Goal: Check status: Check status

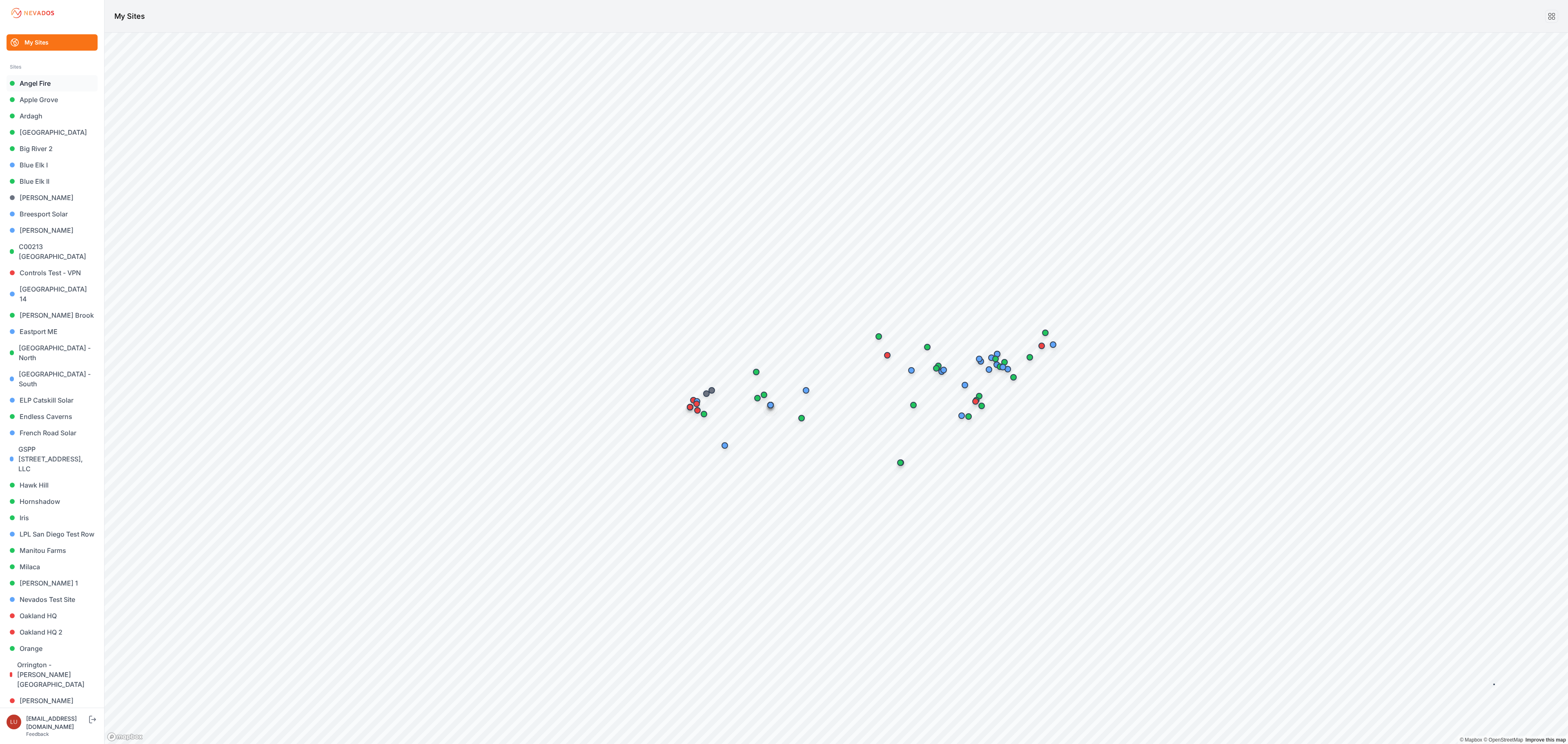
click at [44, 85] on link "Angel Fire" at bounding box center [52, 83] width 91 height 16
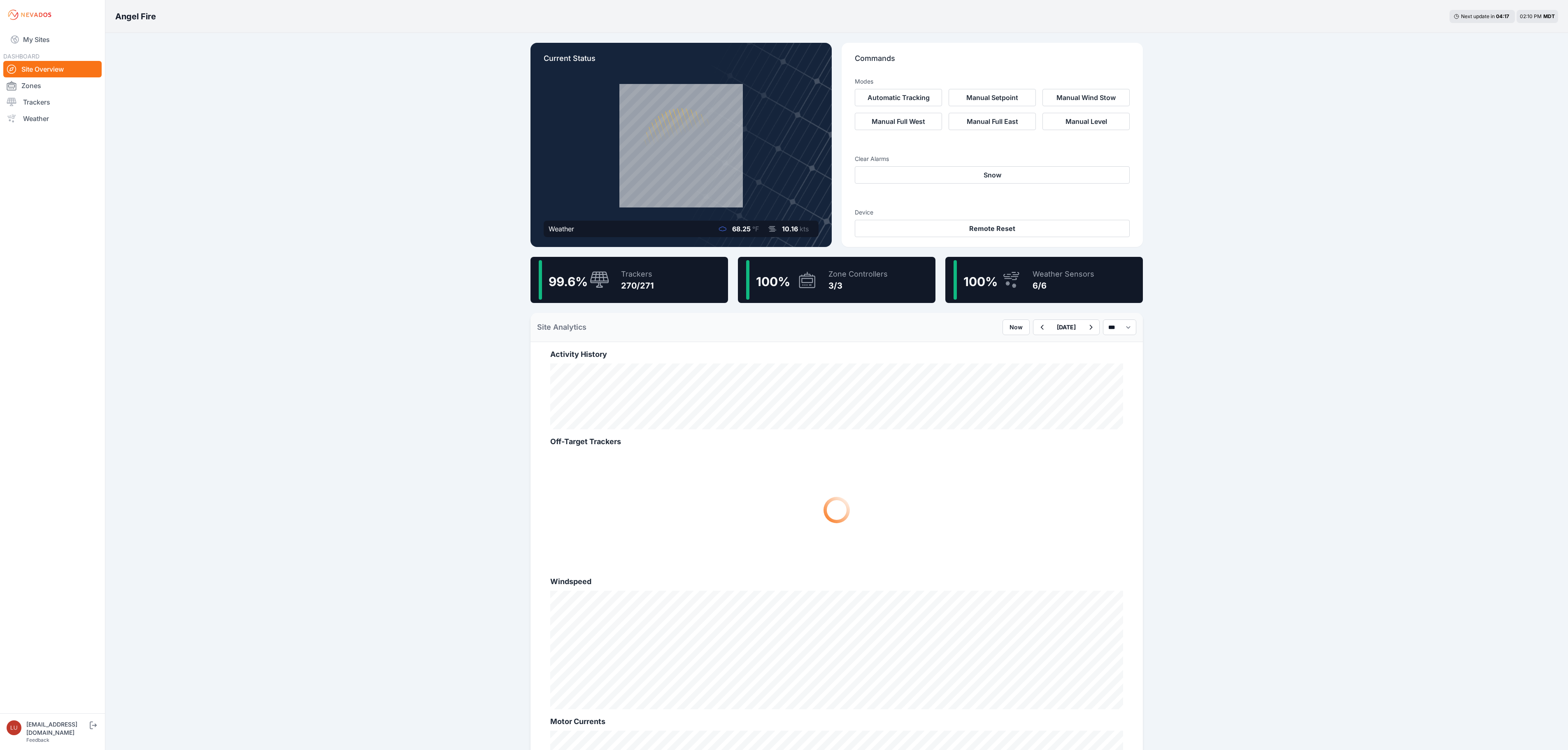
click at [650, 296] on div "Trackers 270/271" at bounding box center [633, 280] width 41 height 39
click at [710, 276] on div "99.6 % Trackers 270/271" at bounding box center [629, 280] width 197 height 46
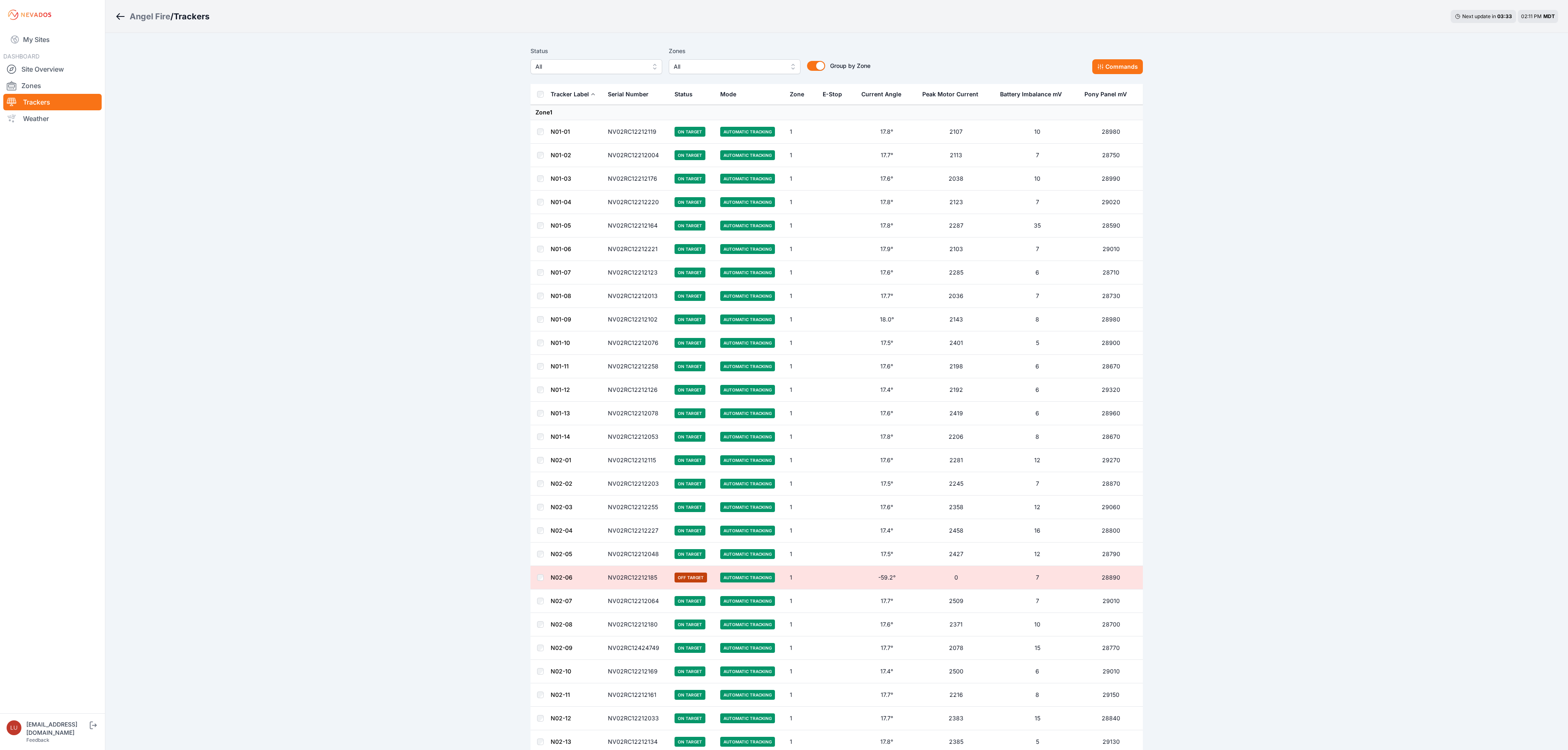
click at [600, 63] on span "All" at bounding box center [590, 66] width 110 height 10
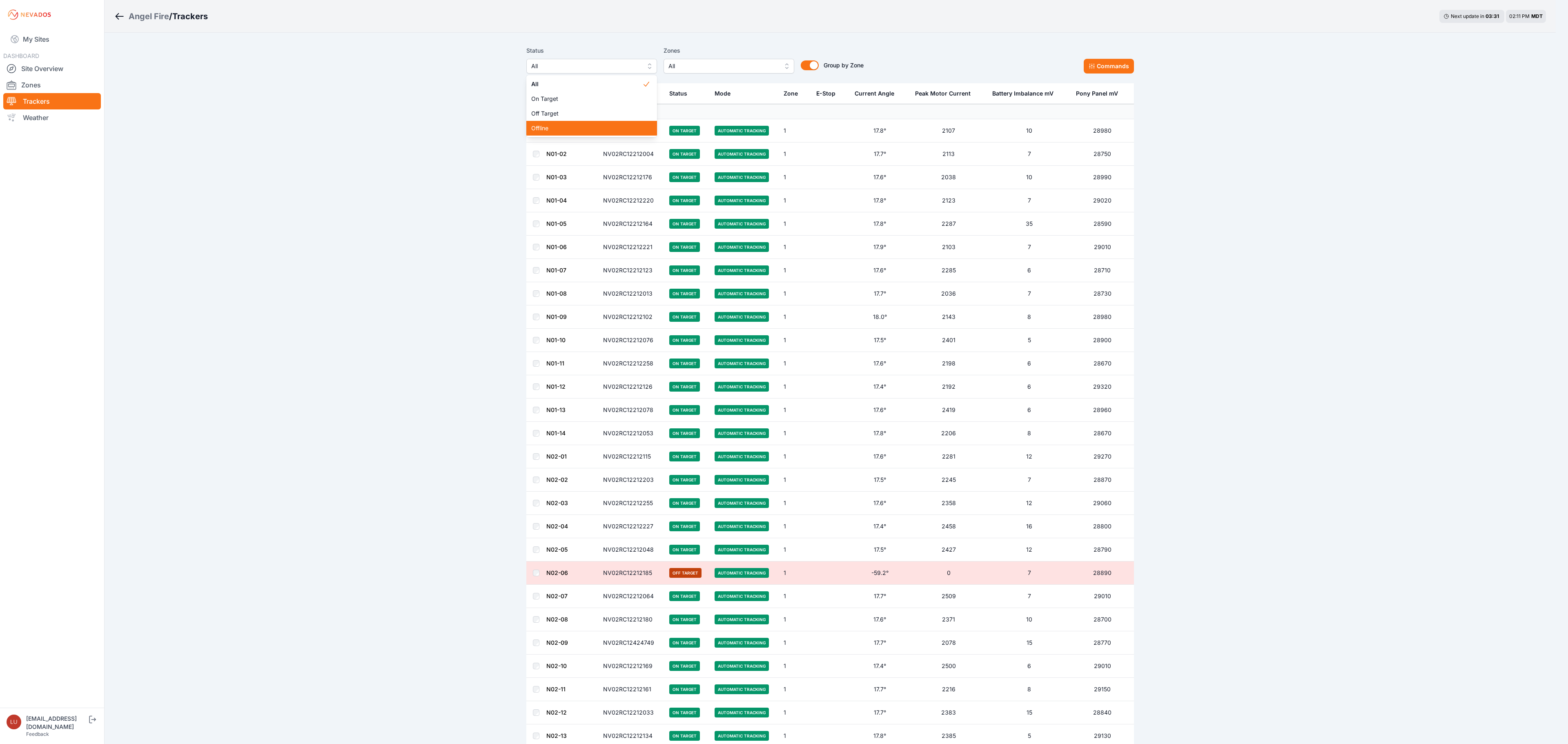
click at [574, 125] on span "Offline" at bounding box center [587, 128] width 111 height 8
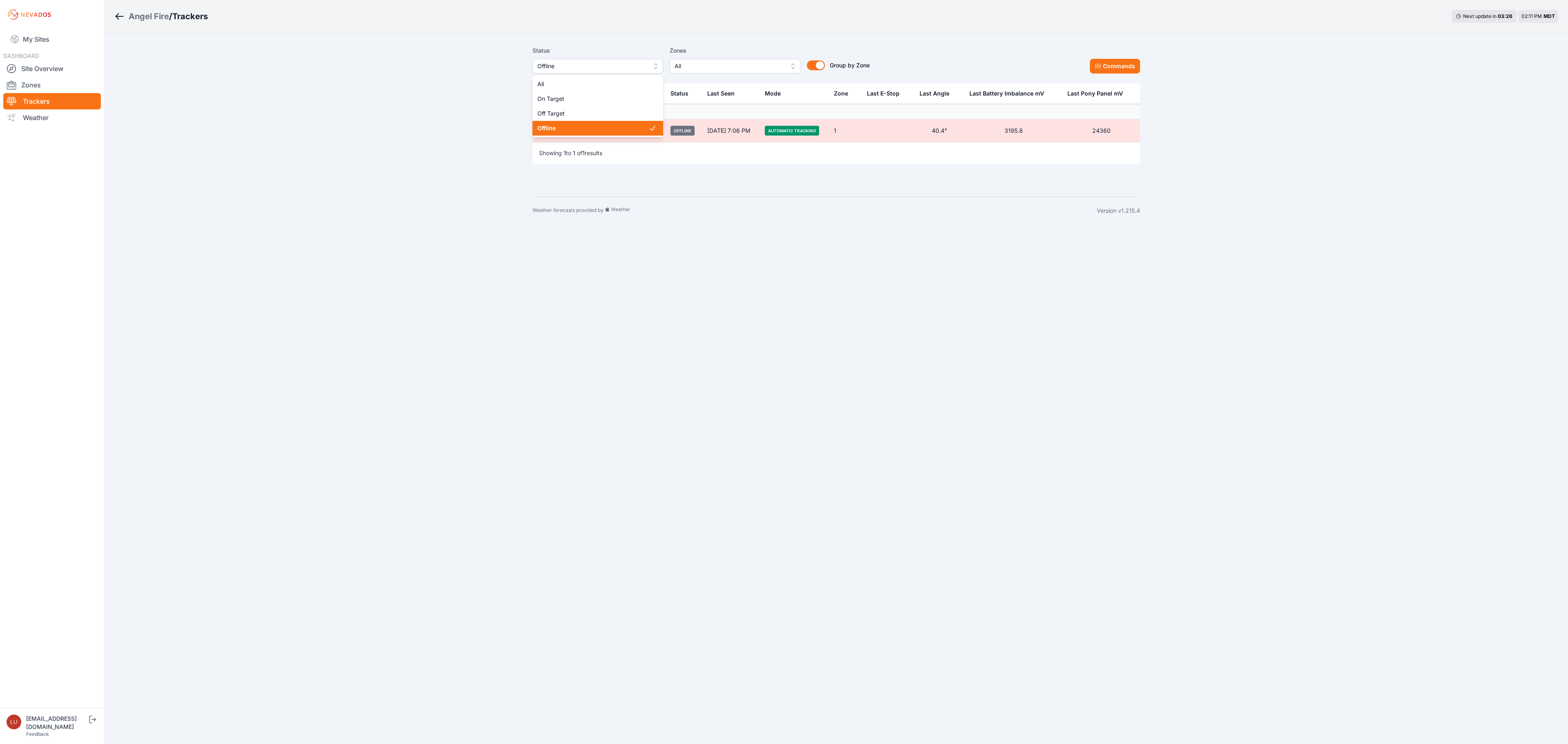
click at [577, 68] on span "Offline" at bounding box center [592, 66] width 109 height 10
click at [573, 84] on span "All" at bounding box center [593, 84] width 111 height 8
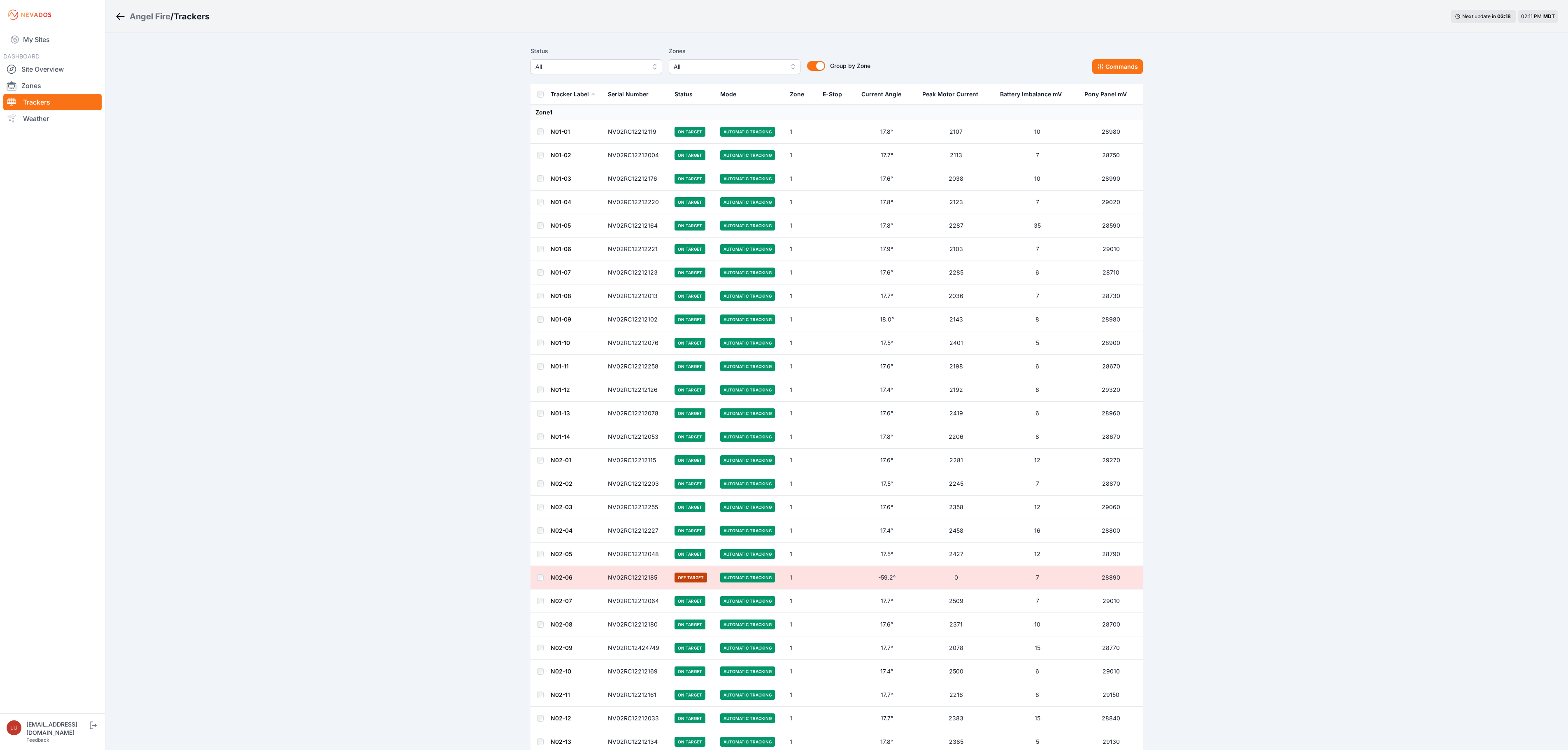
scroll to position [4159, 0]
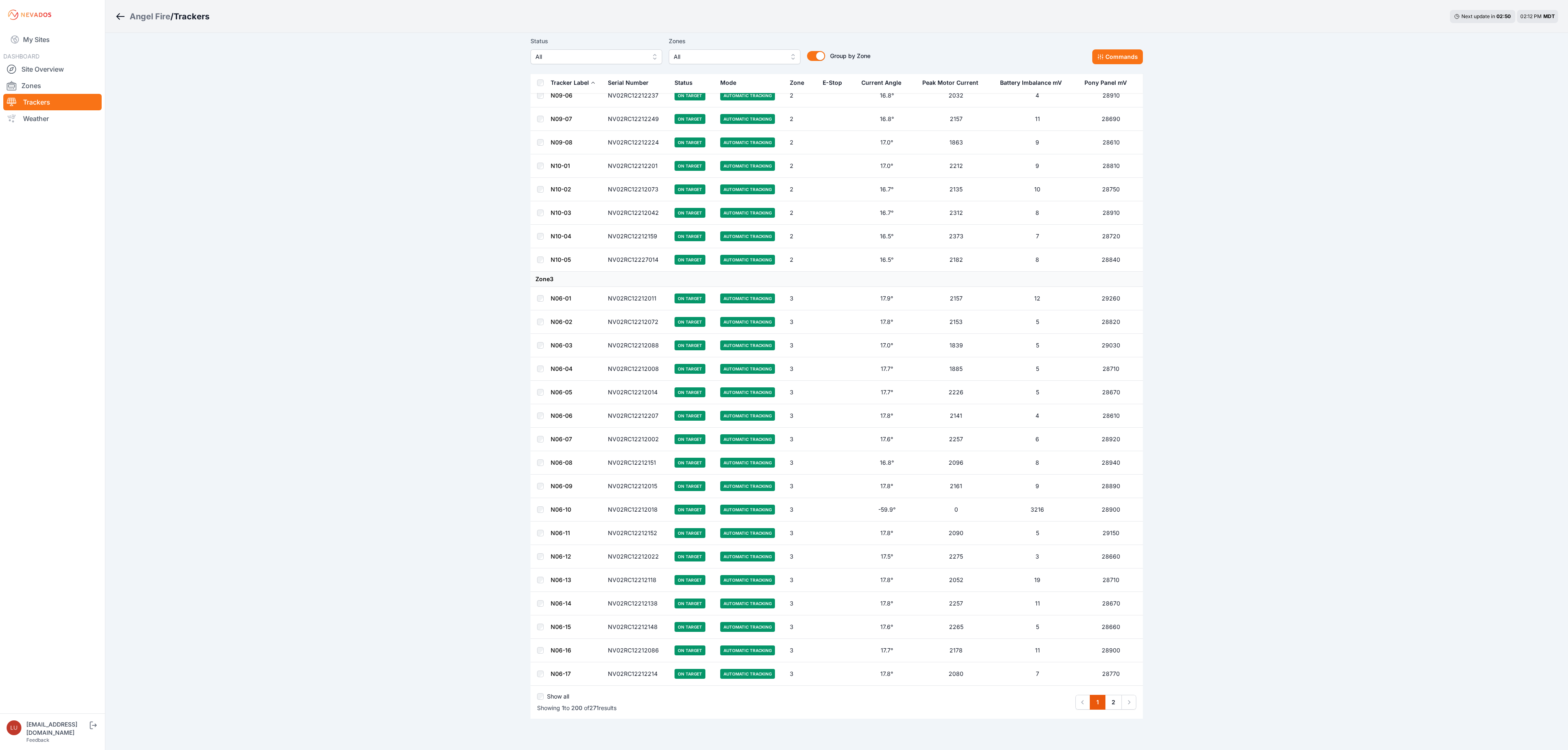
click at [612, 50] on button "All" at bounding box center [596, 57] width 132 height 15
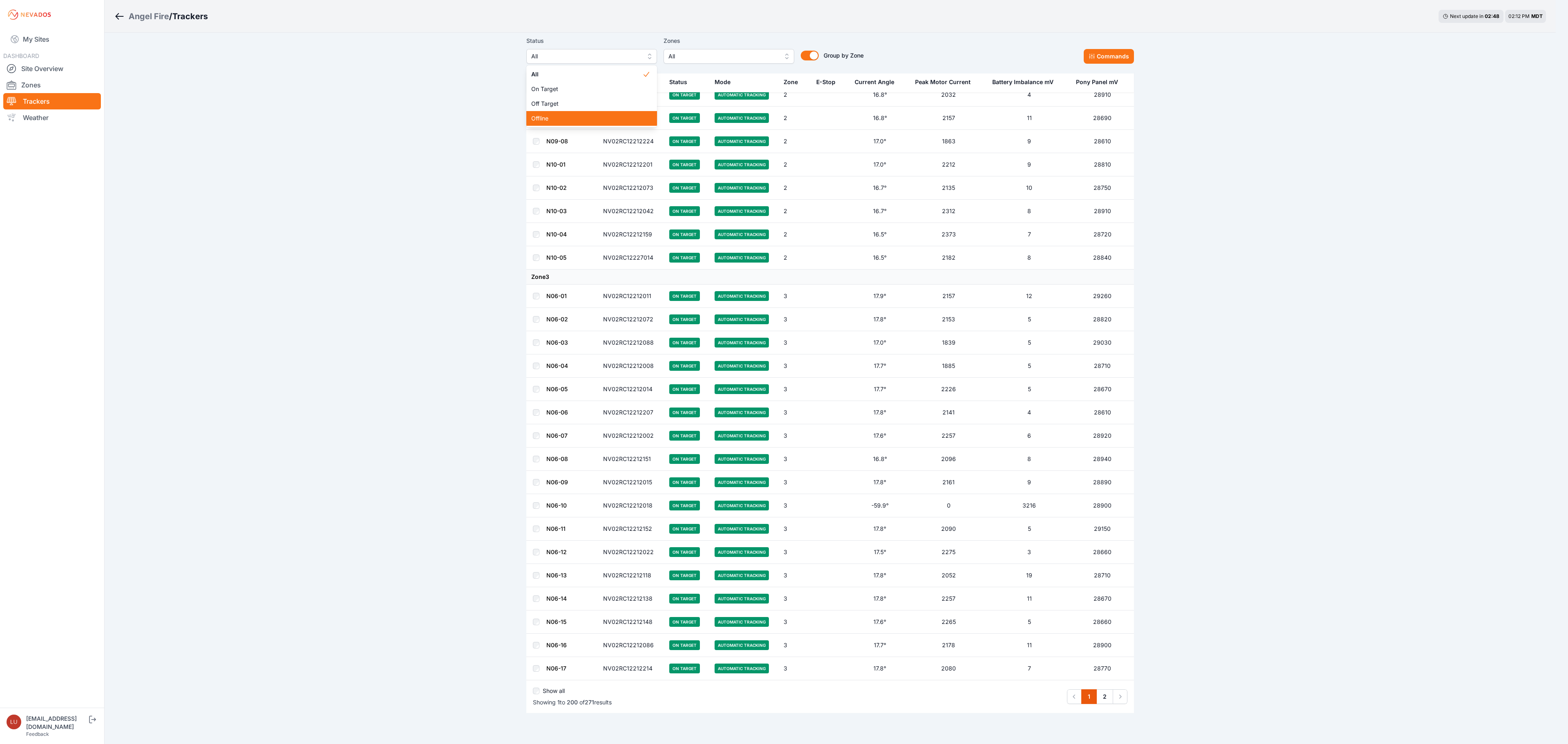
click at [593, 117] on span "Offline" at bounding box center [587, 118] width 111 height 8
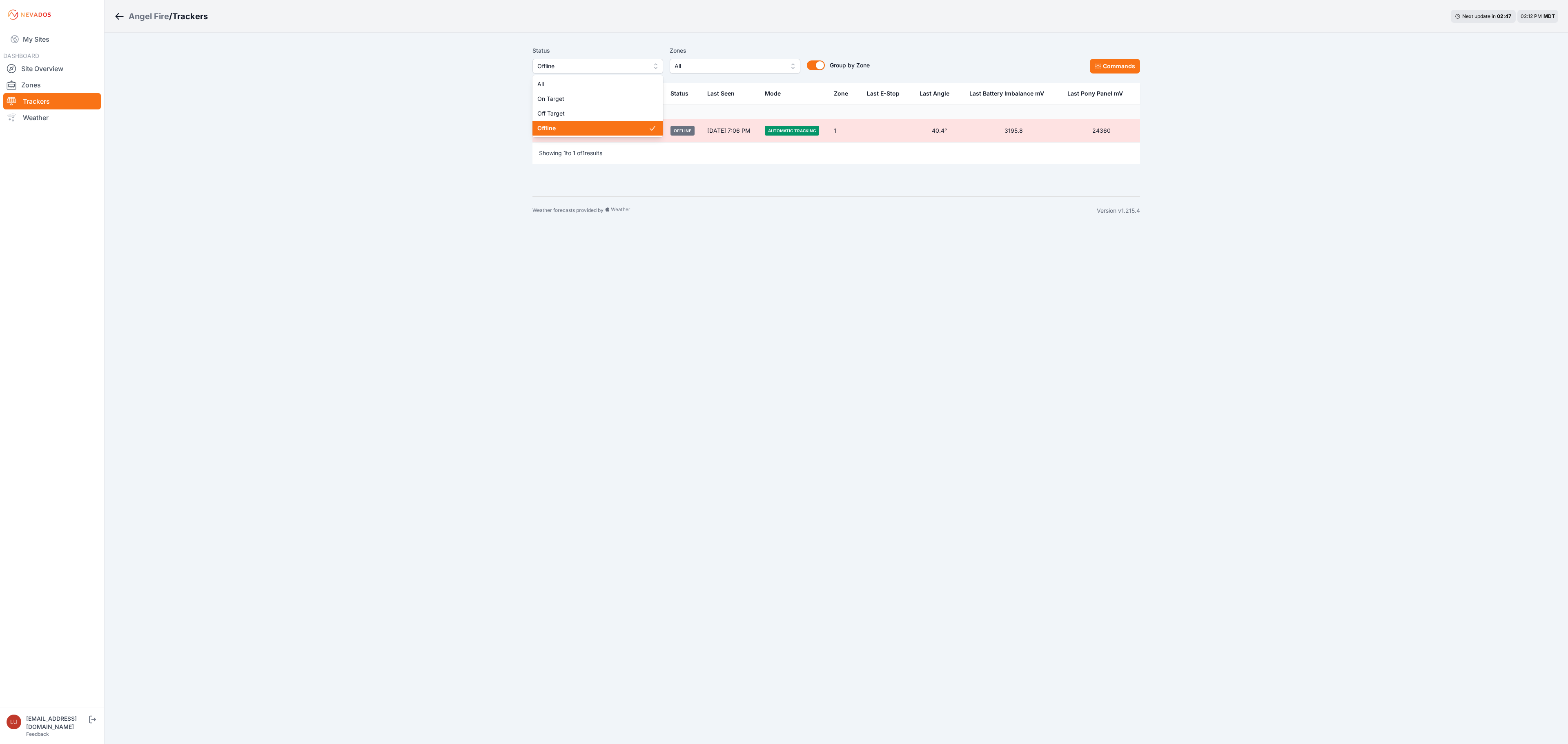
click at [583, 62] on span "Offline" at bounding box center [592, 66] width 109 height 10
click at [583, 109] on div "Off Target" at bounding box center [598, 113] width 131 height 15
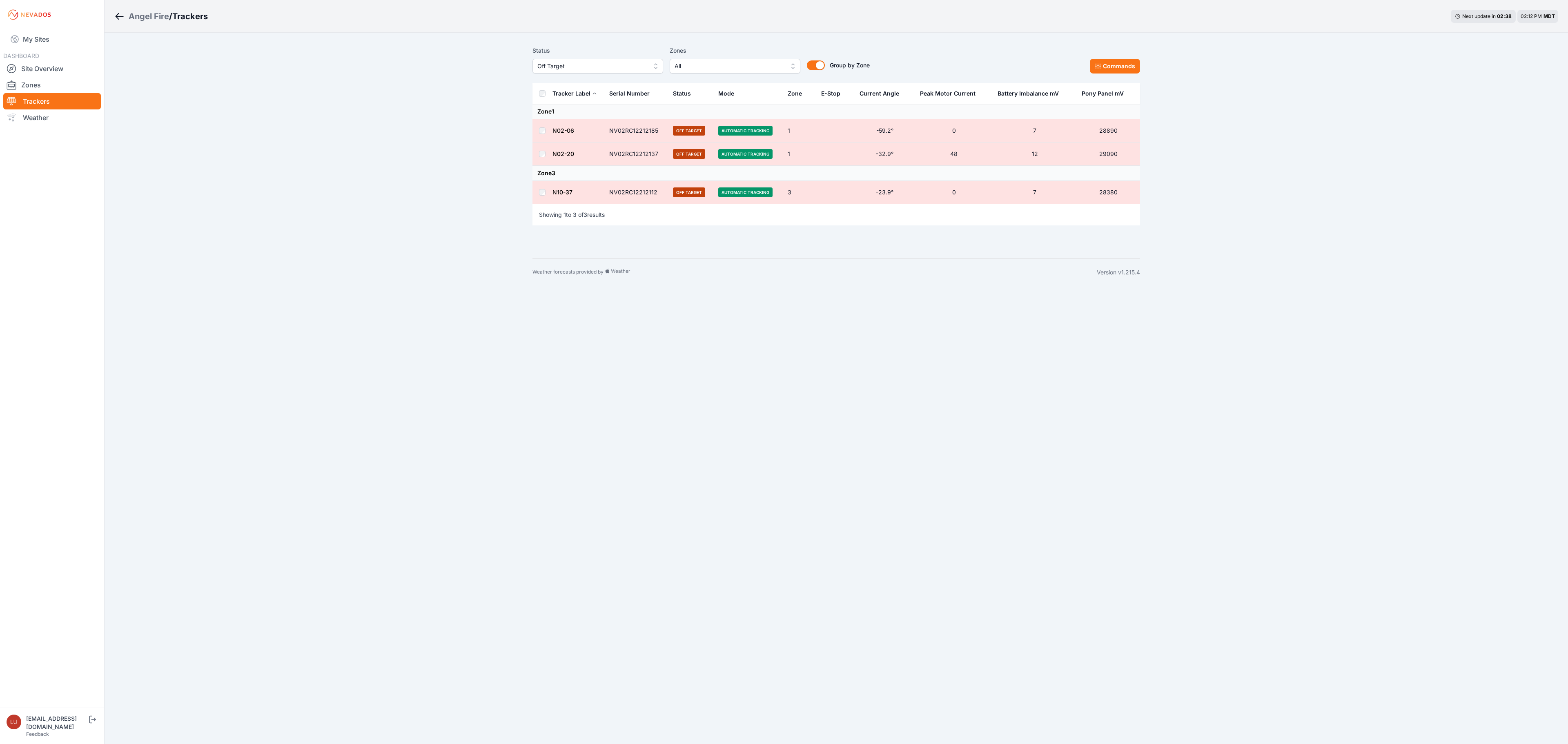
click at [608, 64] on span "Off Target" at bounding box center [592, 66] width 109 height 10
click at [602, 80] on span "All" at bounding box center [593, 84] width 111 height 8
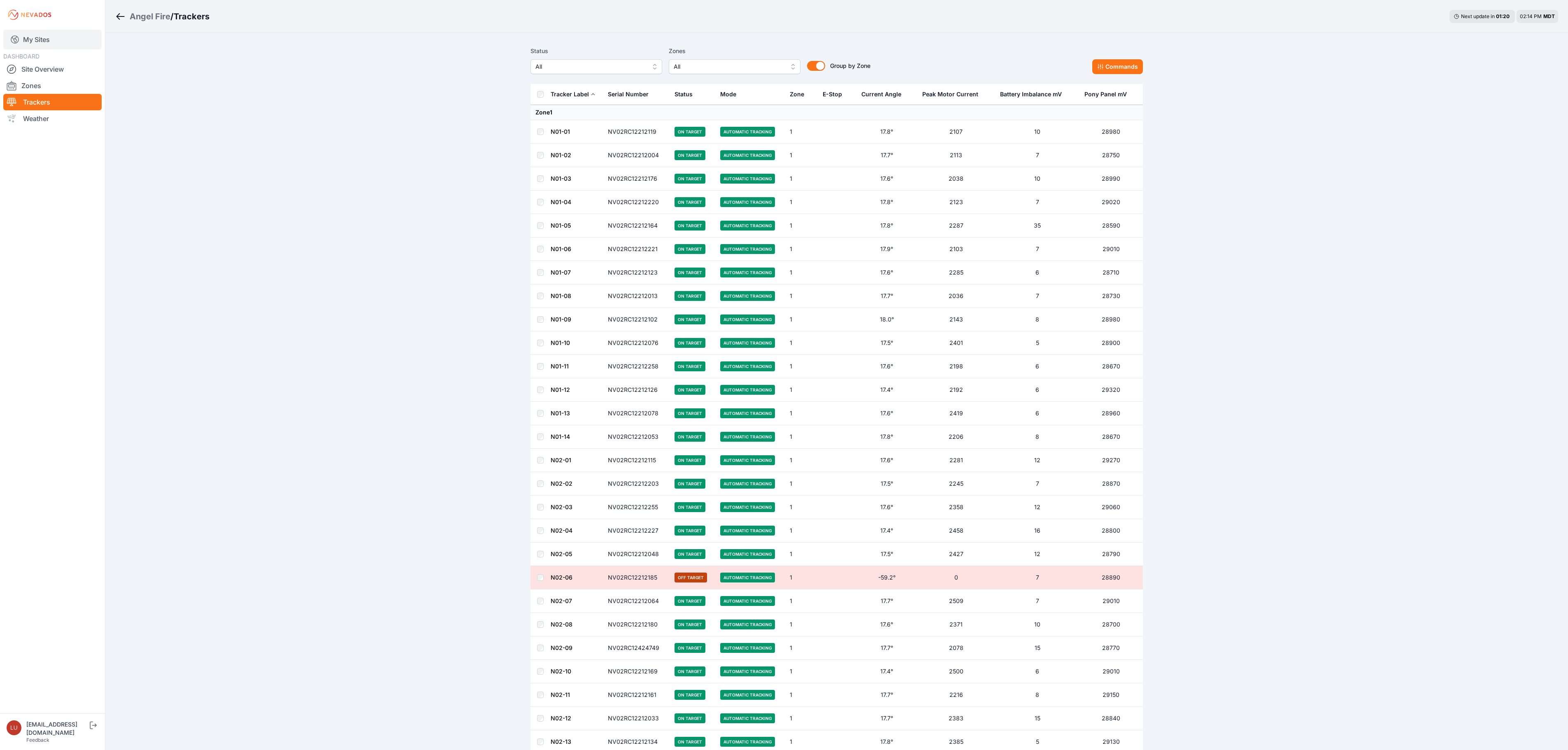
click at [47, 34] on link "My Sites" at bounding box center [53, 39] width 99 height 20
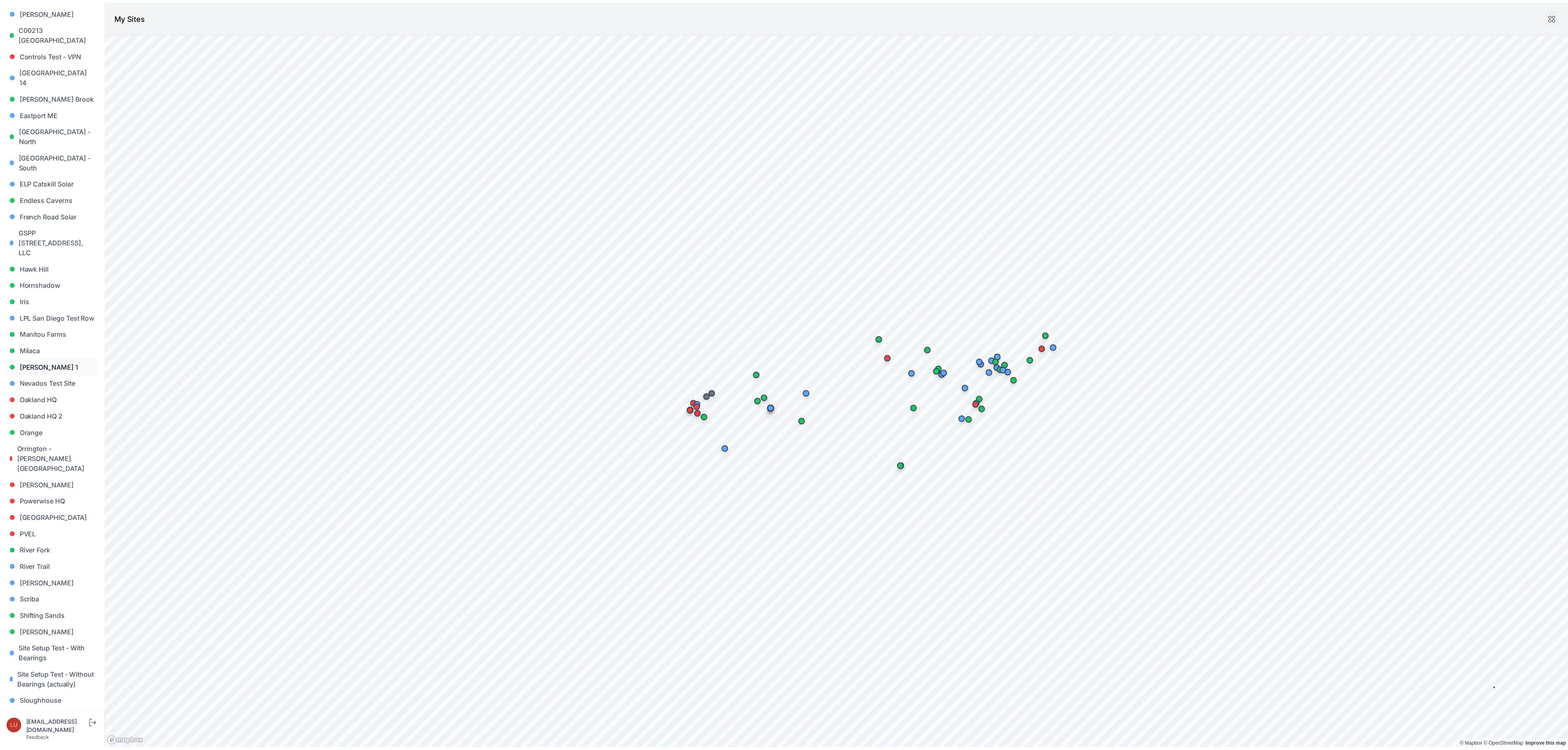
scroll to position [405, 0]
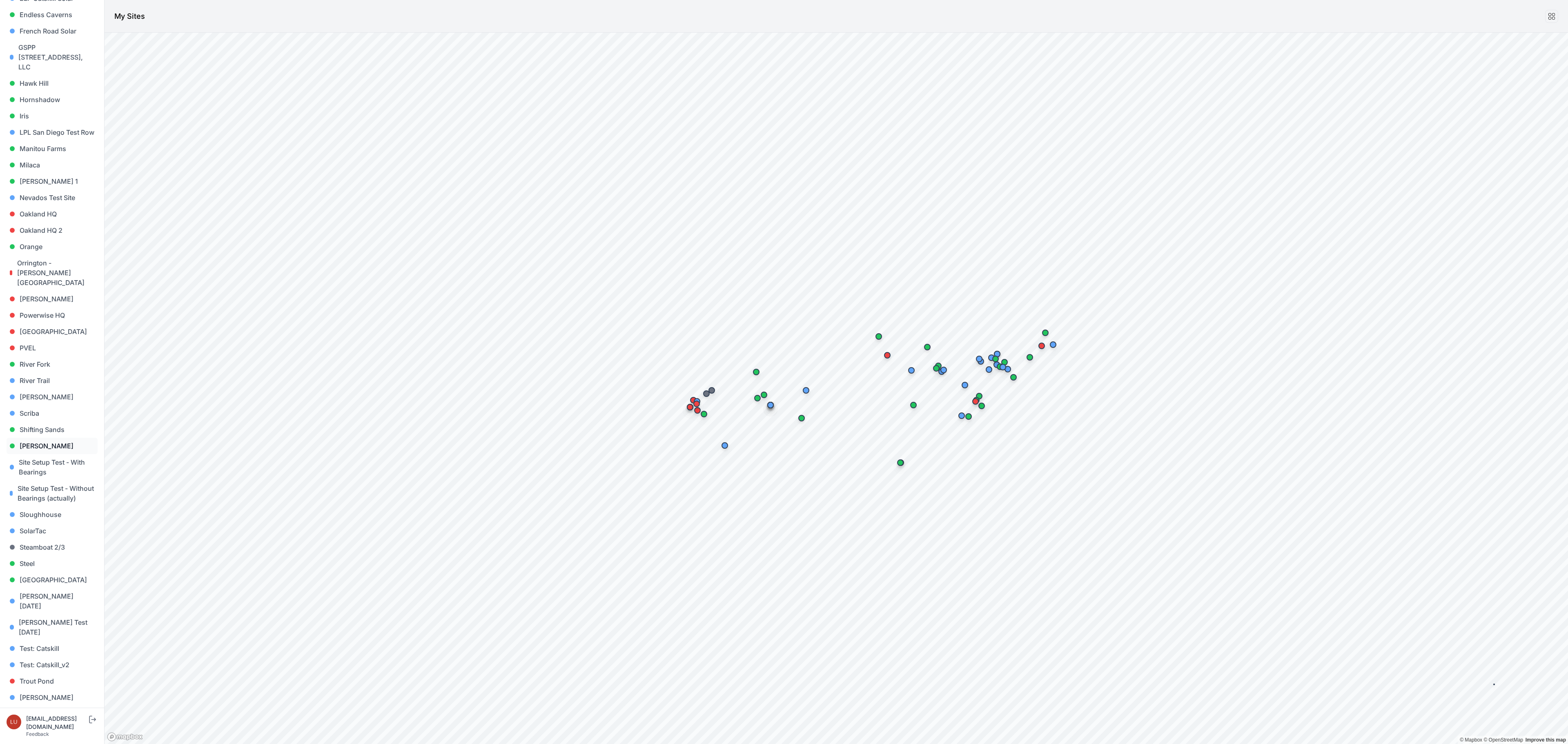
click at [34, 438] on link "Sigurd Solar" at bounding box center [52, 446] width 91 height 16
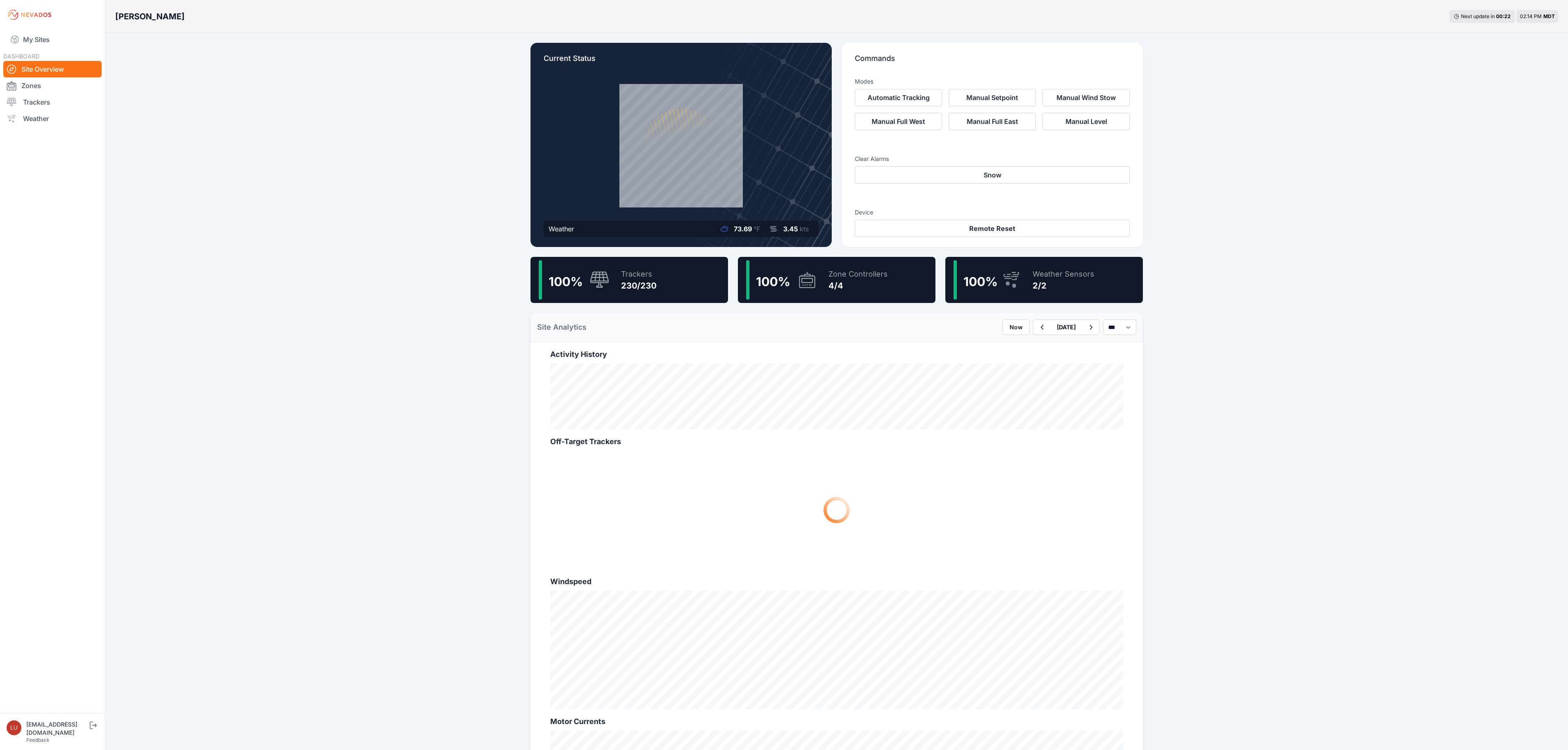
click at [668, 277] on div "100 % Trackers 230/230" at bounding box center [629, 280] width 197 height 46
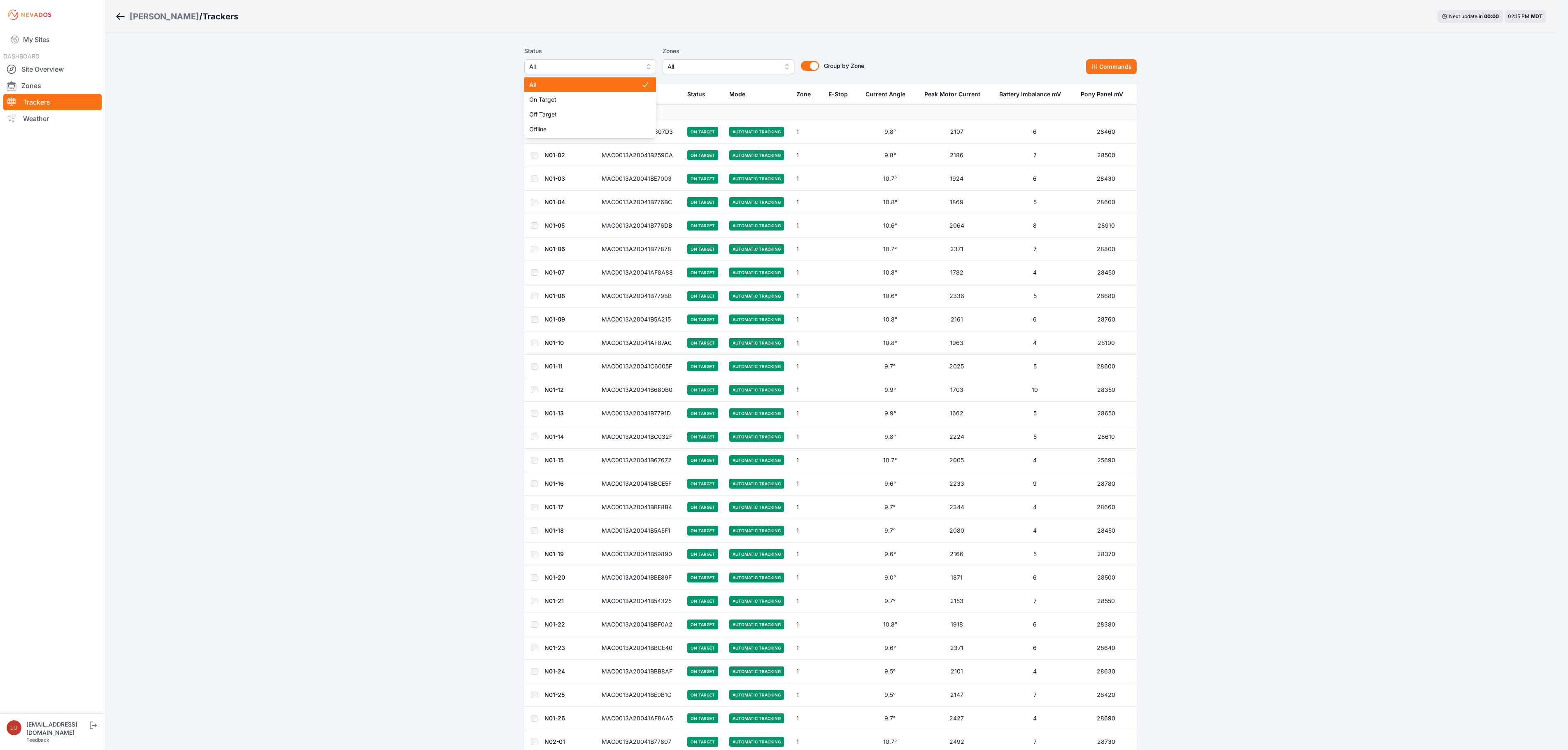
click at [600, 68] on span "All" at bounding box center [584, 66] width 110 height 10
click at [579, 112] on span "Off Target" at bounding box center [591, 114] width 112 height 8
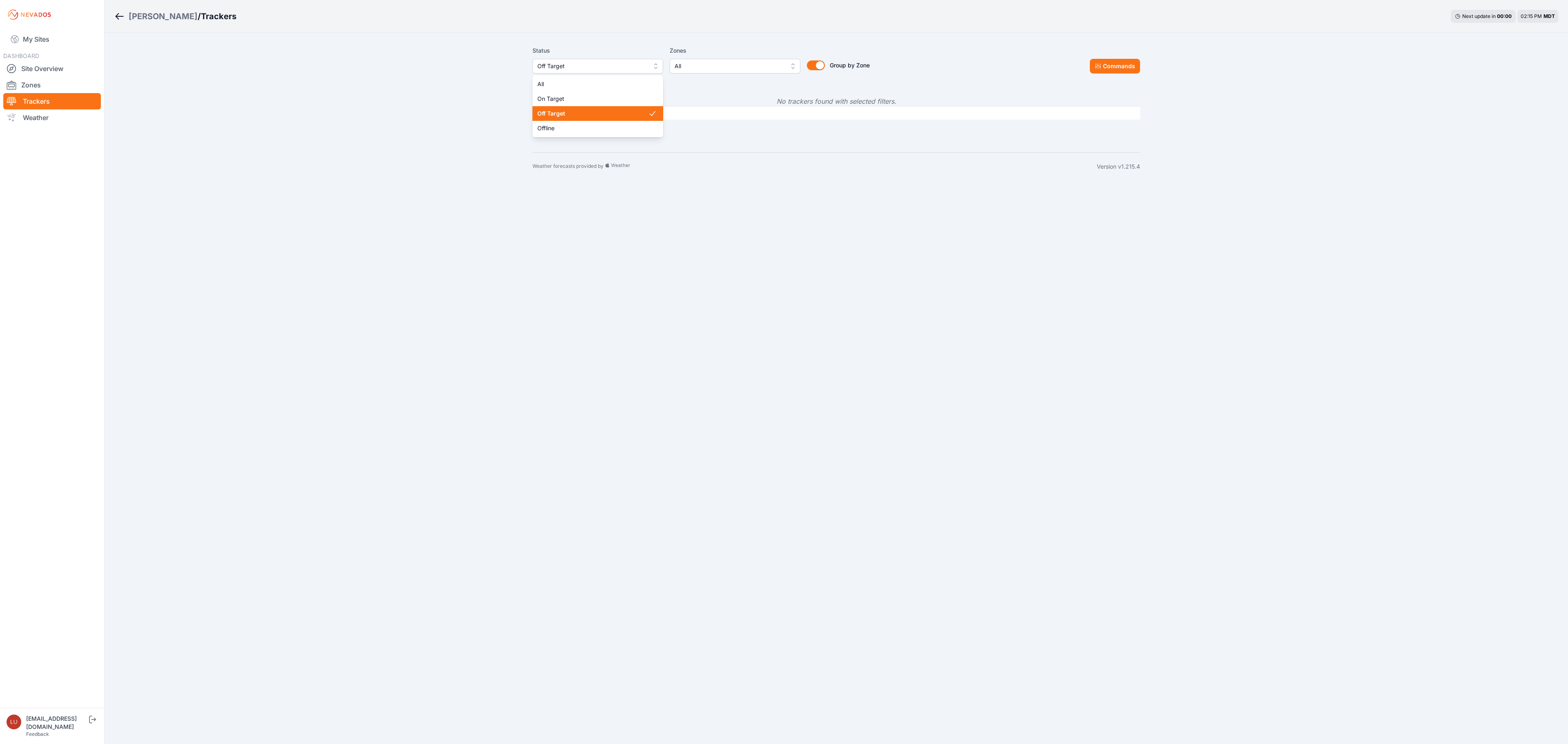
click at [574, 68] on span "Off Target" at bounding box center [592, 66] width 109 height 10
click at [573, 78] on div "All" at bounding box center [598, 84] width 131 height 15
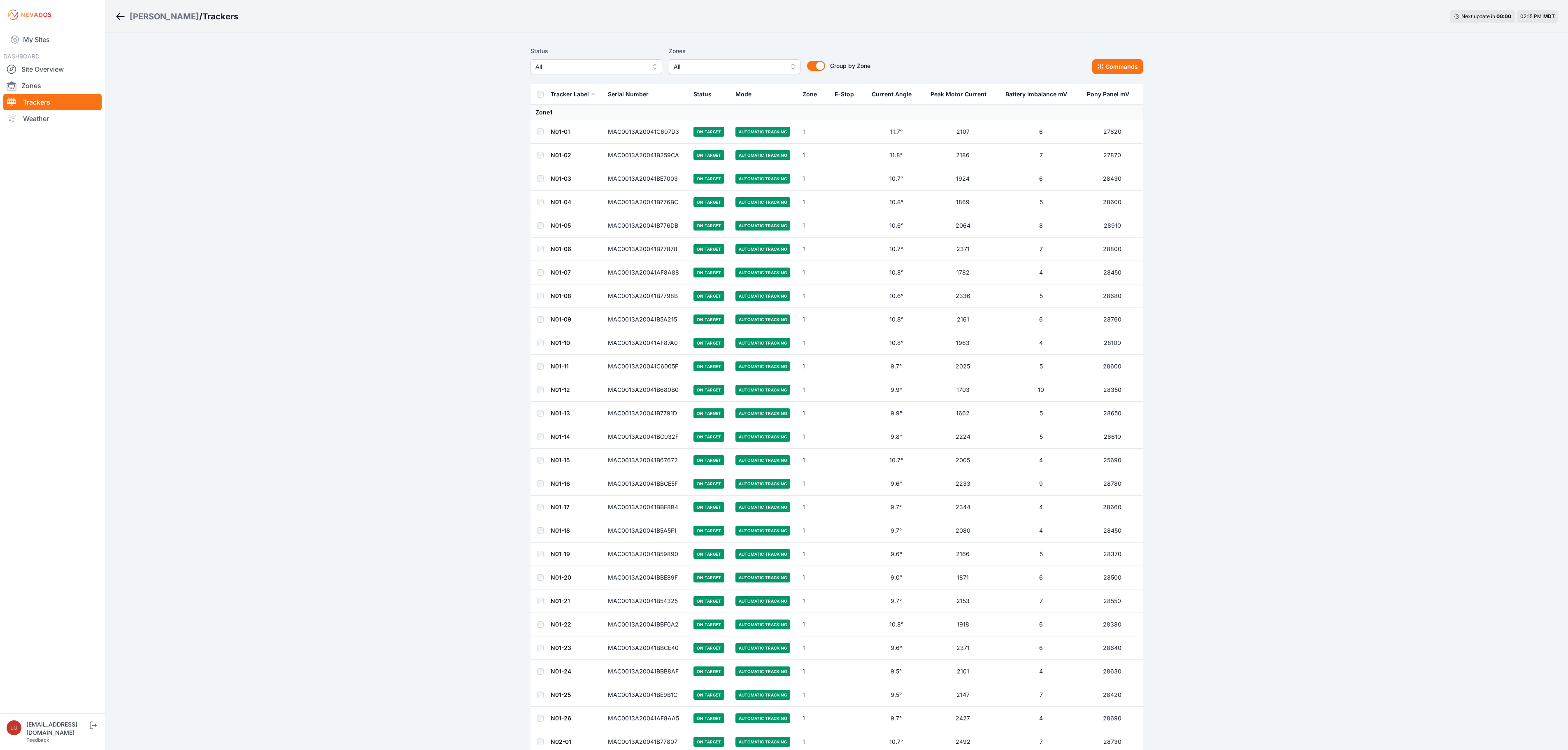
click at [945, 56] on div "Status All Zones All Group by Zone Group by Zone Commands" at bounding box center [837, 60] width 612 height 28
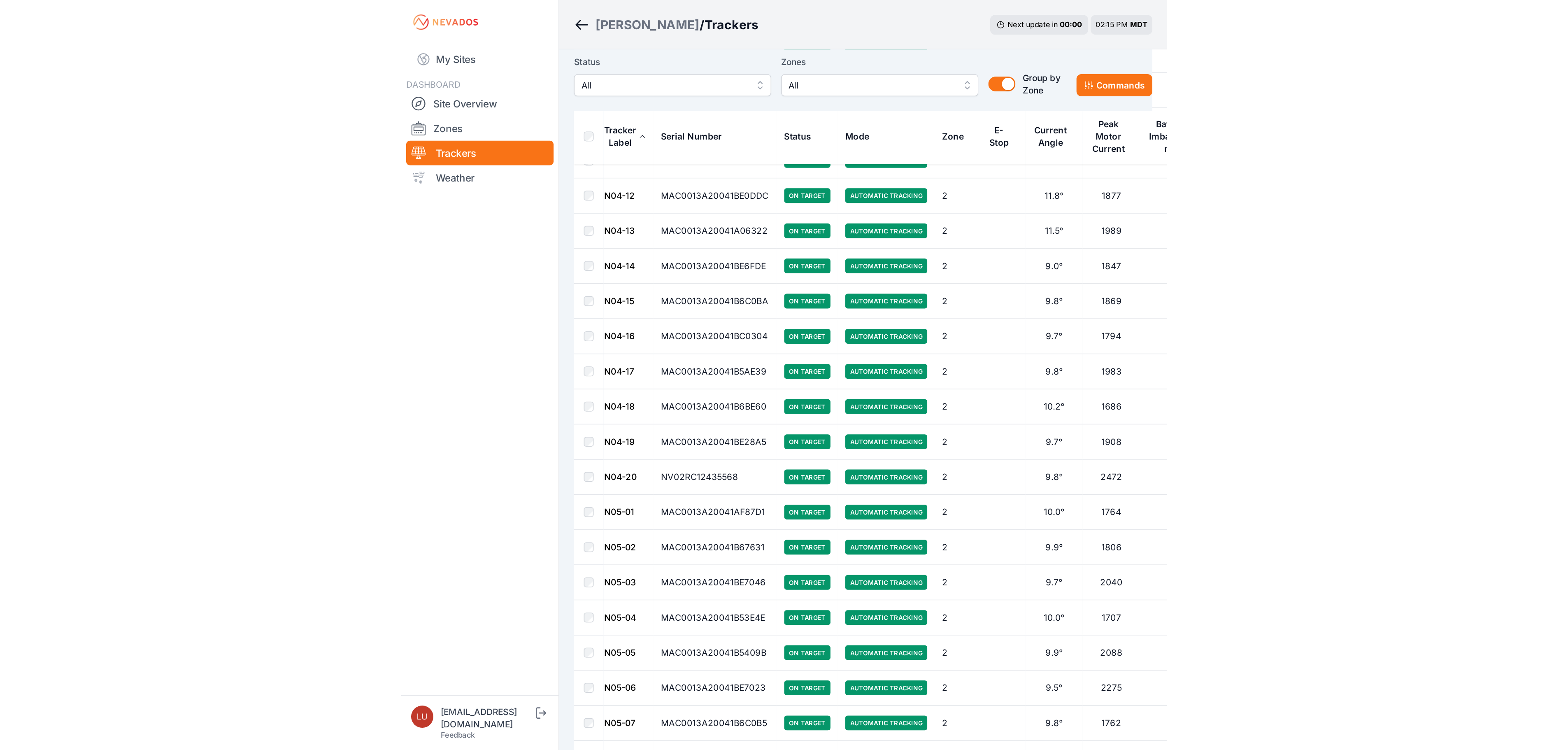
scroll to position [1660, 0]
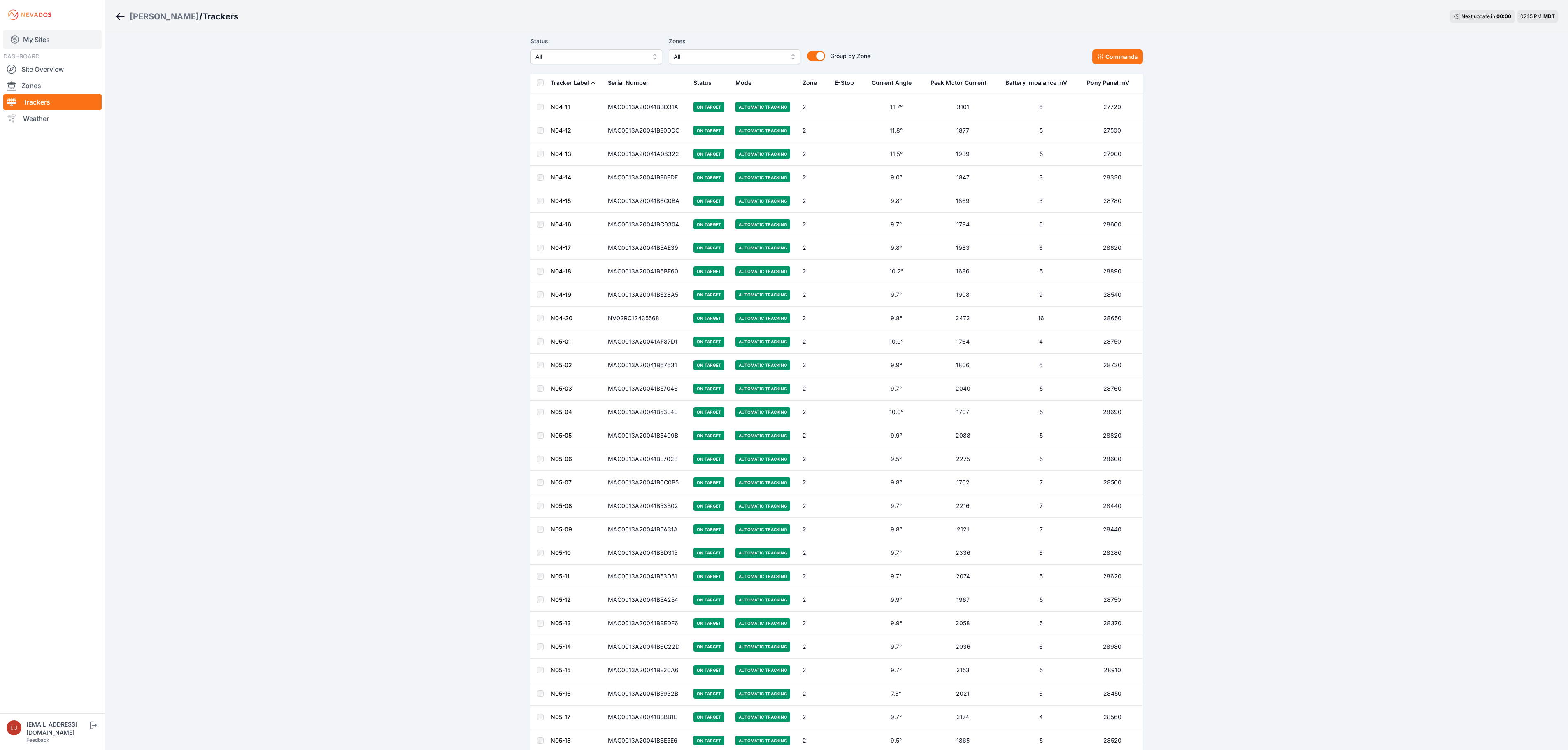
click at [39, 35] on link "My Sites" at bounding box center [53, 39] width 99 height 20
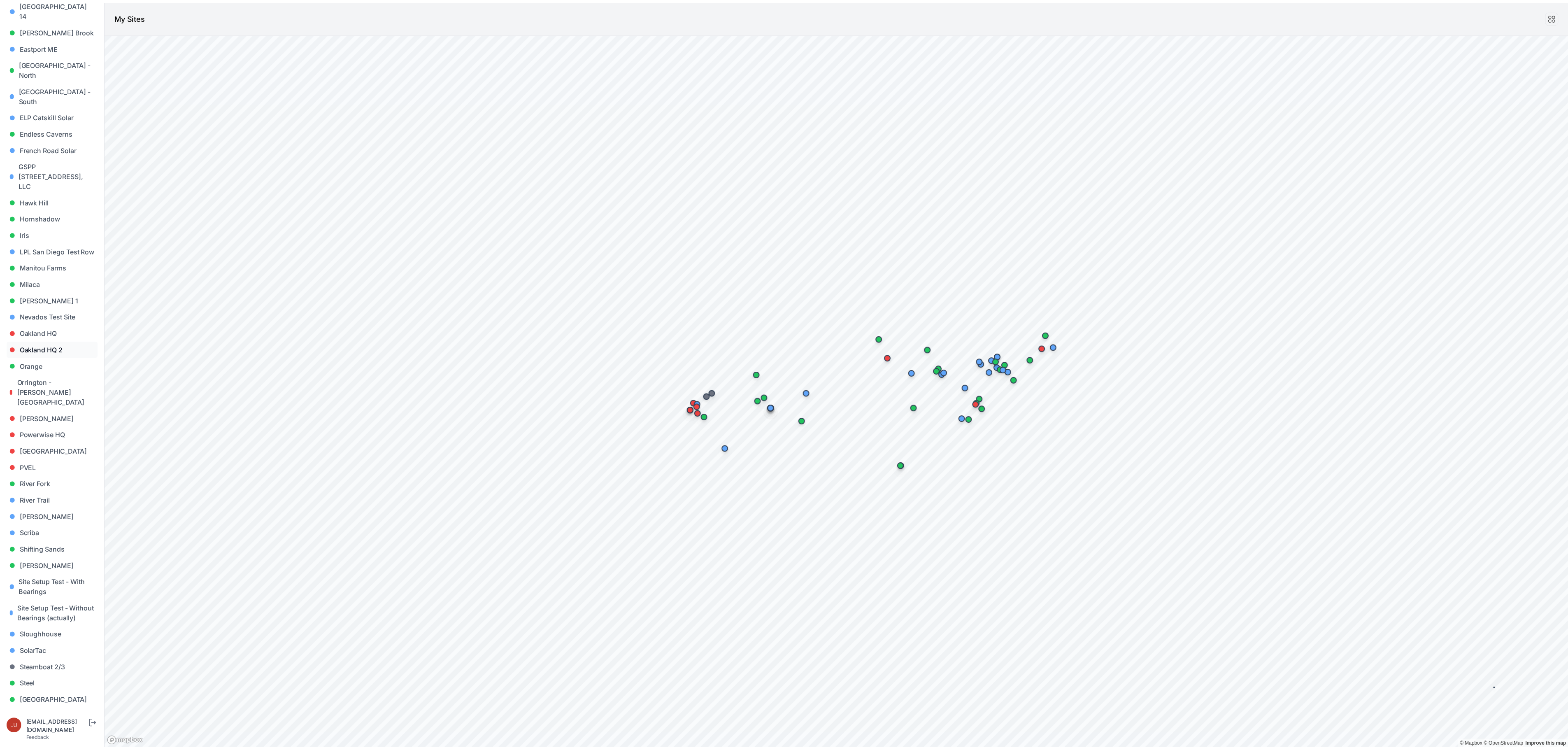
scroll to position [329, 0]
click at [50, 586] on link "Sloughhouse" at bounding box center [53, 594] width 92 height 16
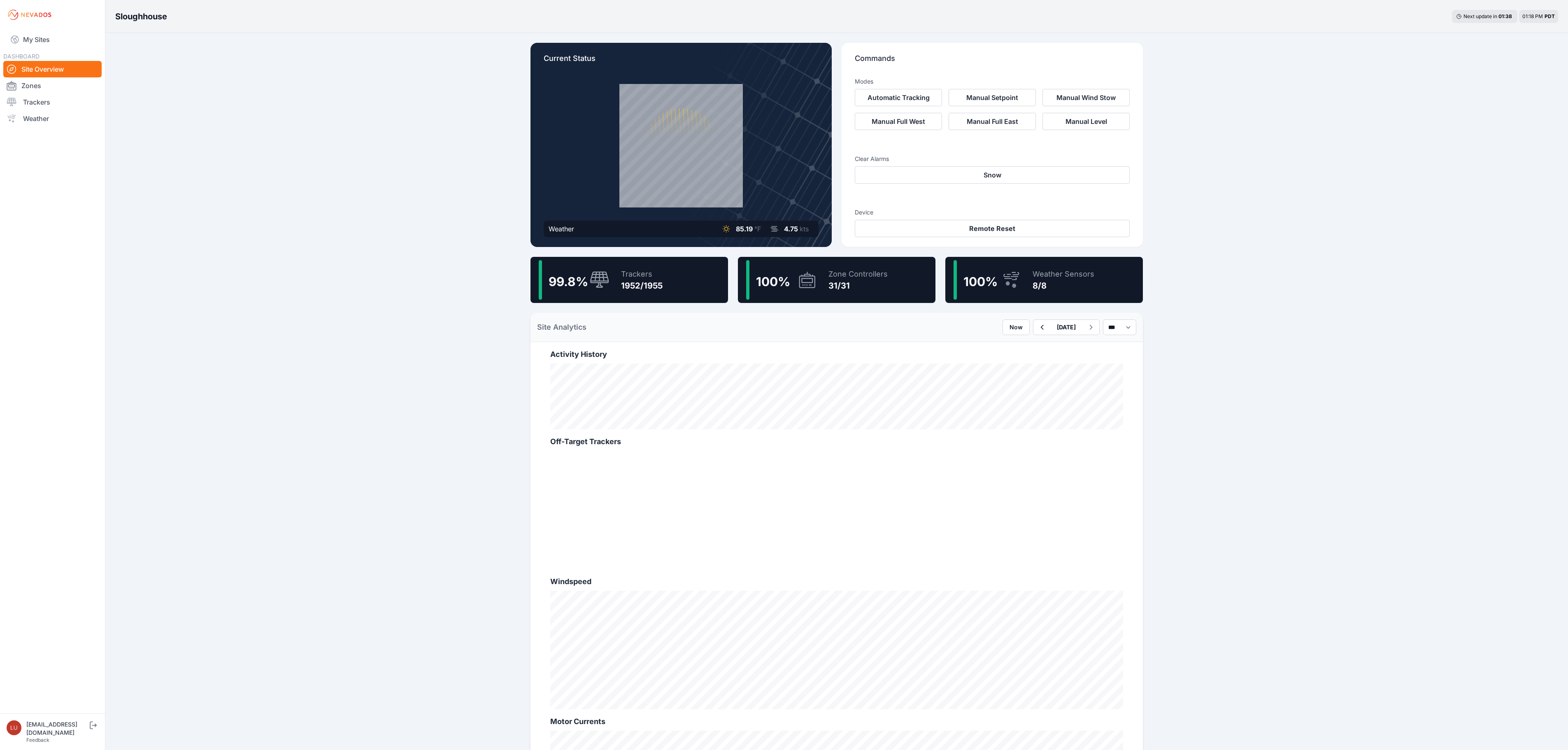
click at [650, 273] on div "Trackers" at bounding box center [641, 274] width 41 height 11
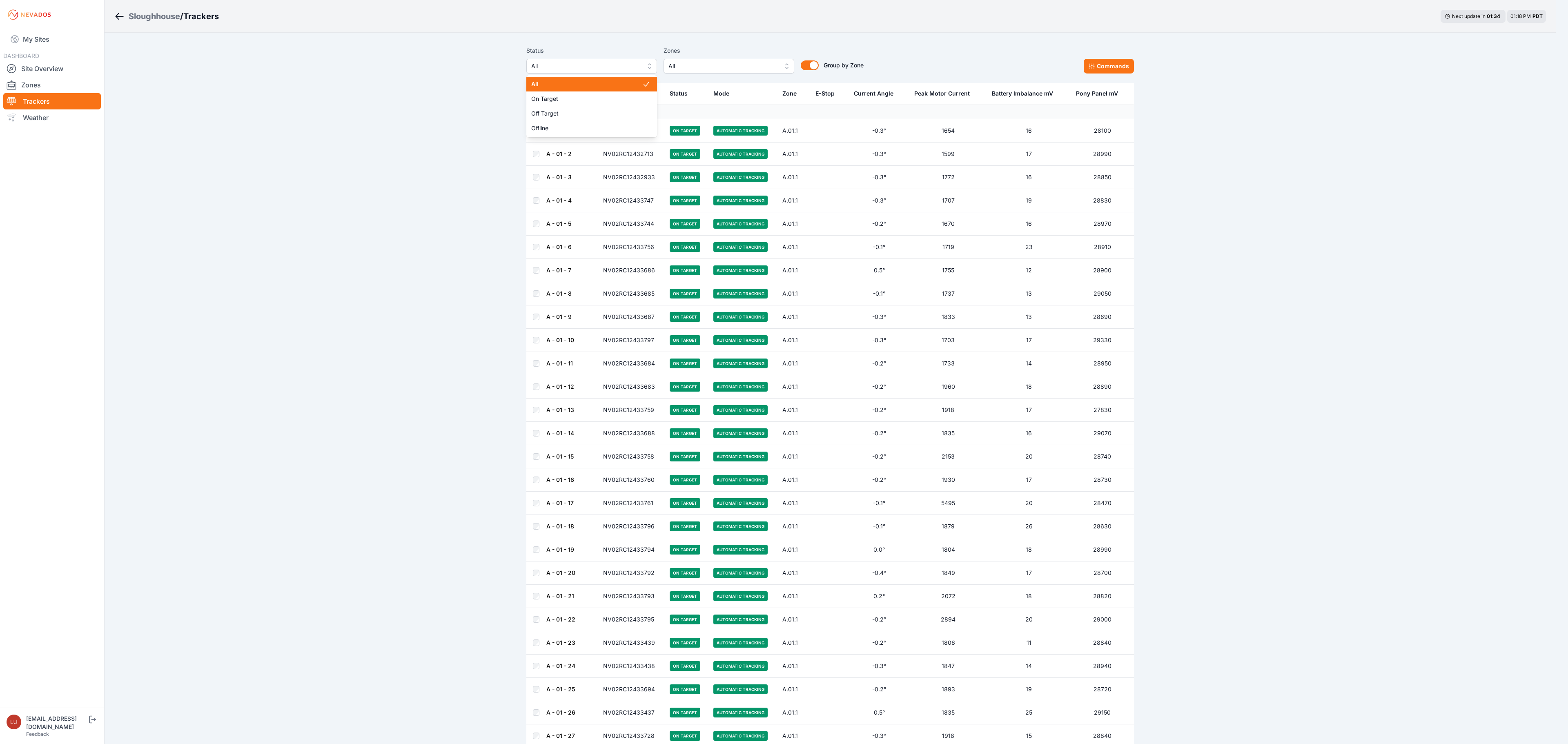
click at [555, 71] on button "All" at bounding box center [592, 66] width 131 height 15
click at [567, 123] on div "Offline" at bounding box center [592, 128] width 131 height 15
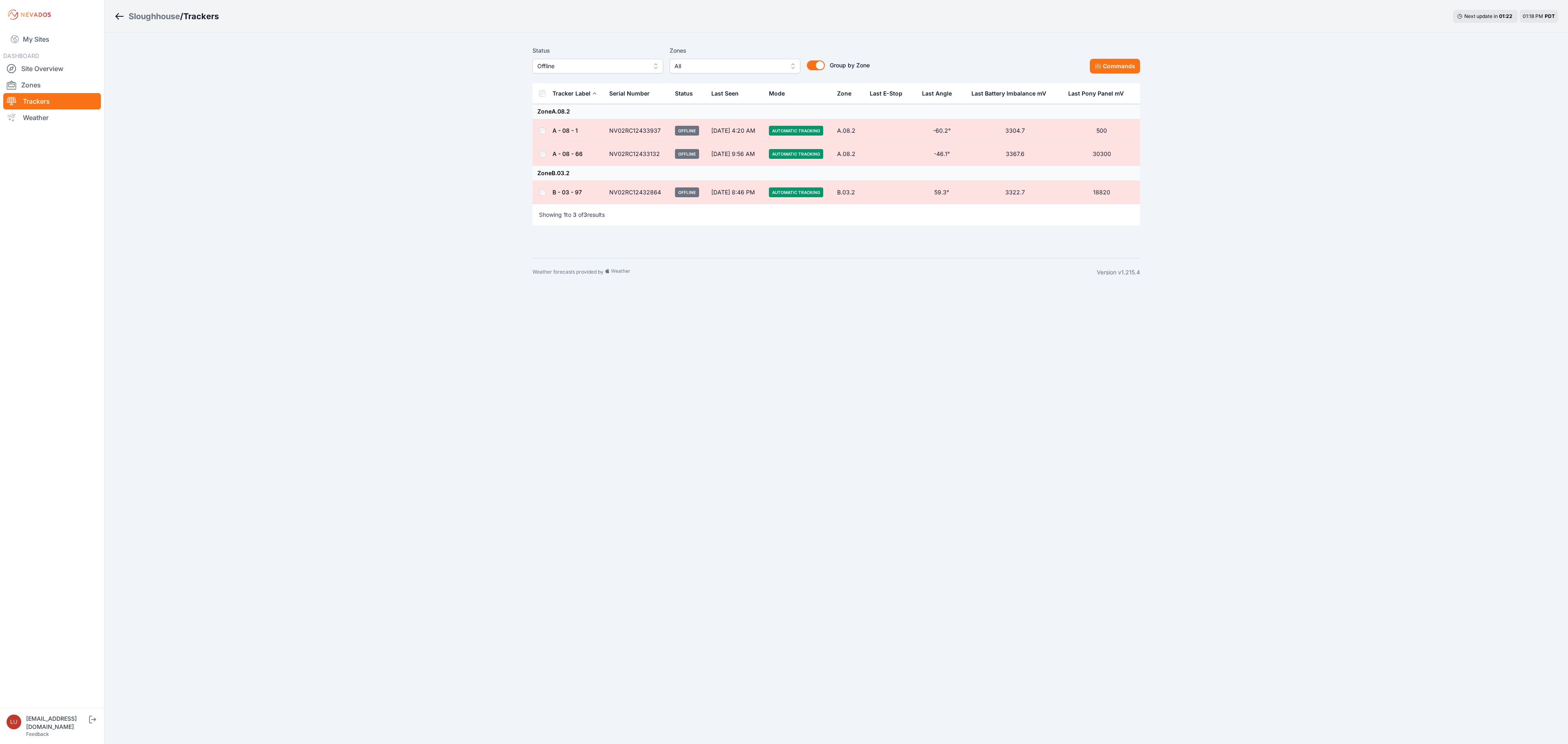
click at [585, 63] on span "Offline" at bounding box center [592, 66] width 109 height 10
click at [581, 109] on div "Off Target" at bounding box center [598, 113] width 131 height 15
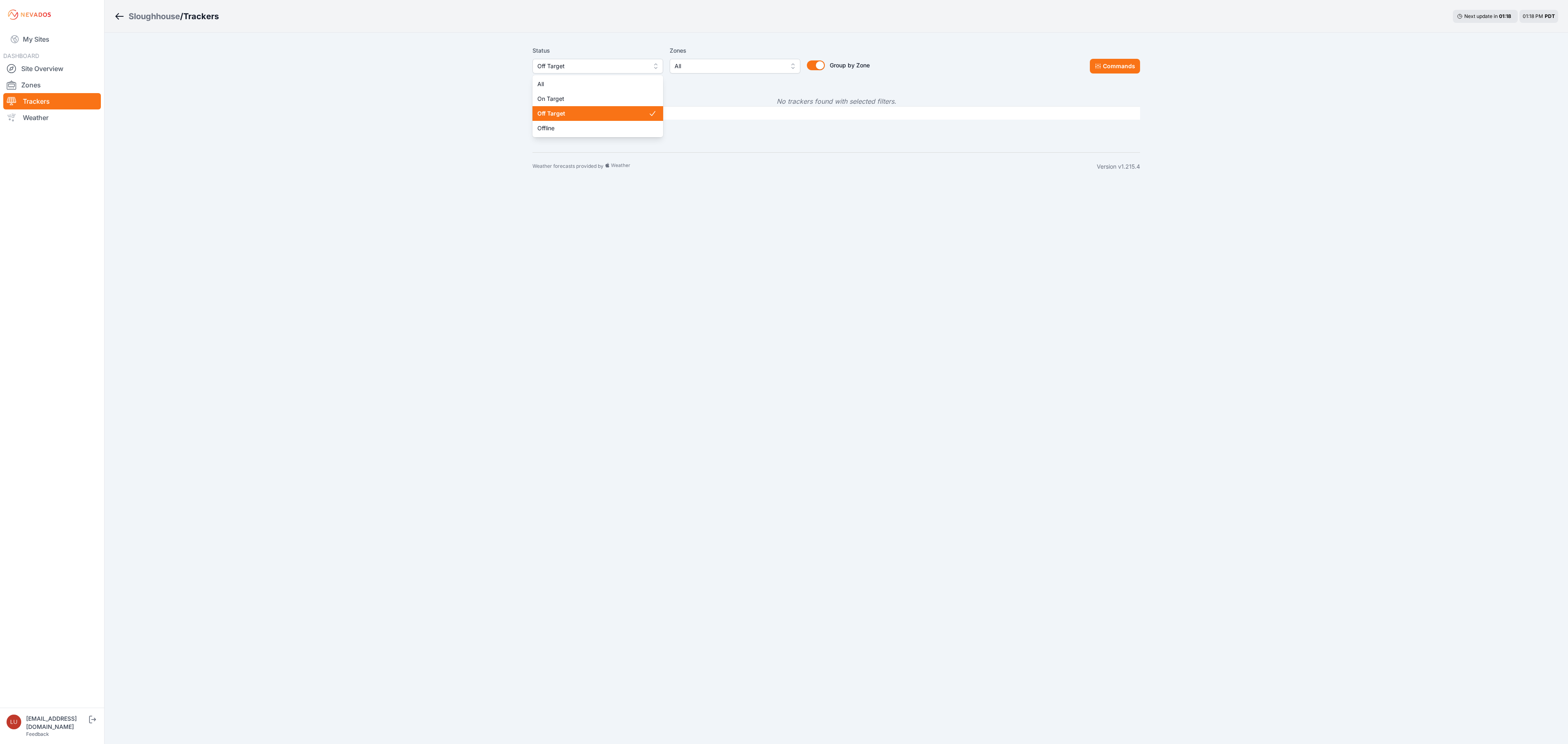
click at [582, 63] on span "Off Target" at bounding box center [592, 66] width 109 height 10
click at [584, 80] on span "All" at bounding box center [593, 84] width 111 height 8
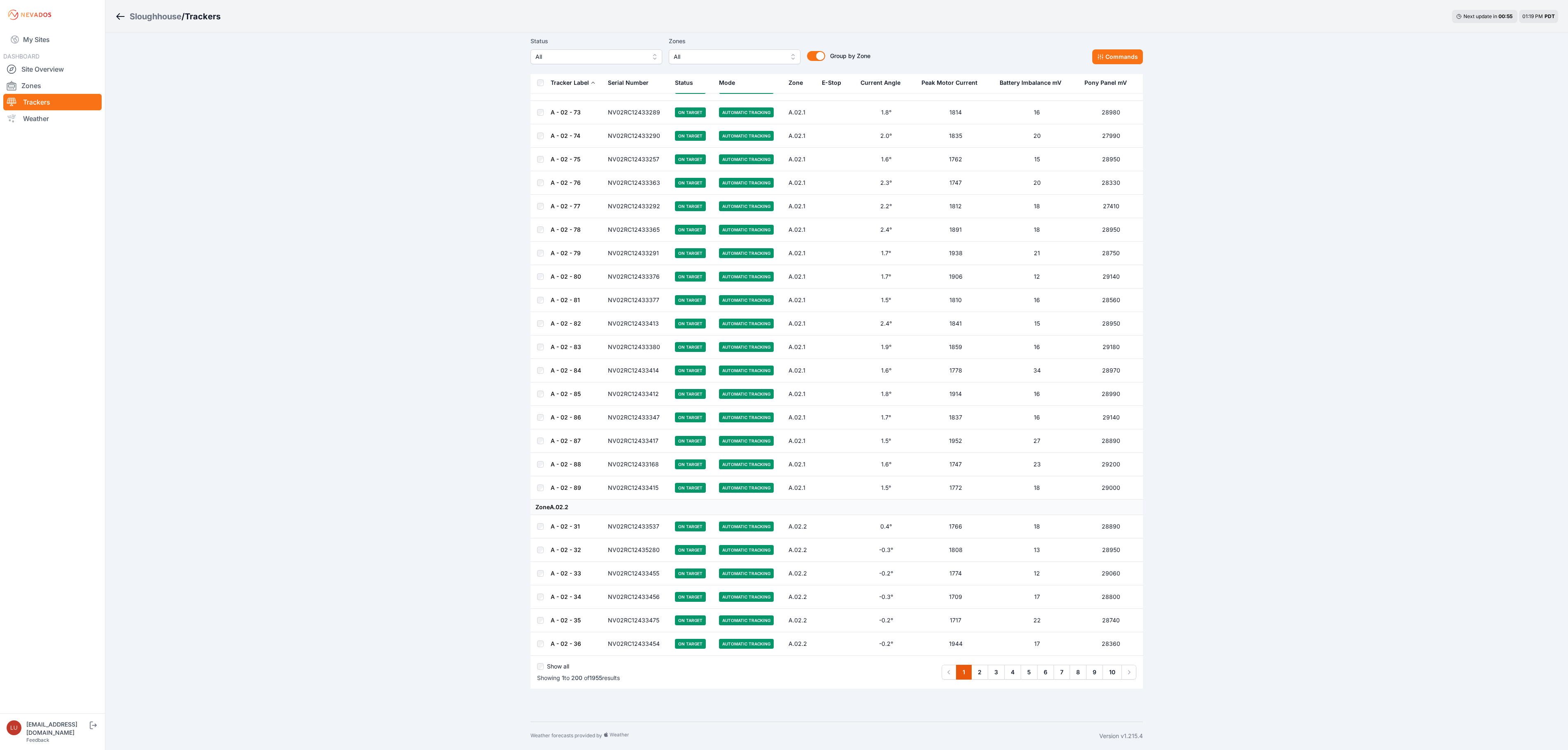
scroll to position [4289, 0]
click at [1092, 672] on link "9" at bounding box center [1094, 672] width 17 height 15
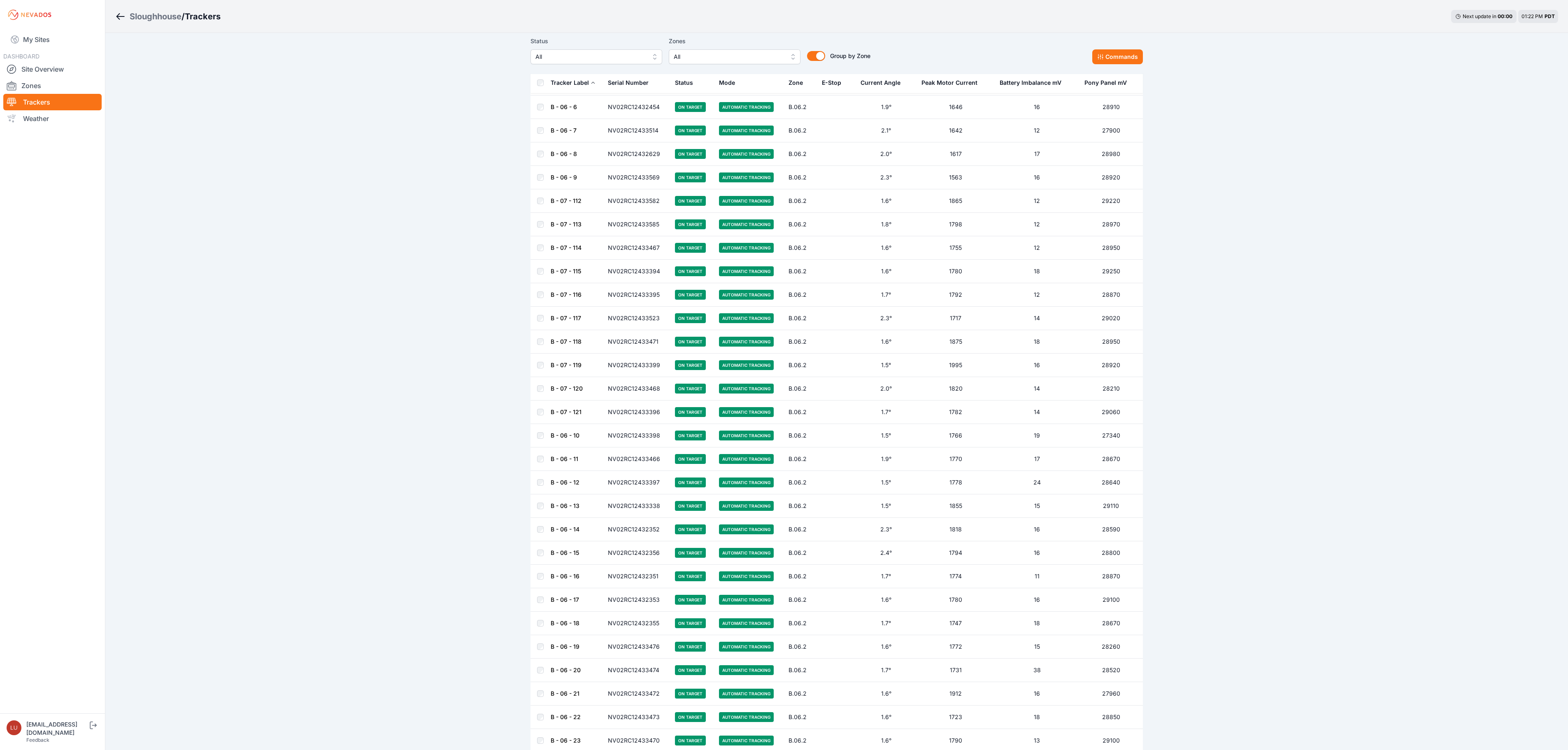
scroll to position [1729, 0]
click at [581, 55] on span "All" at bounding box center [590, 57] width 110 height 10
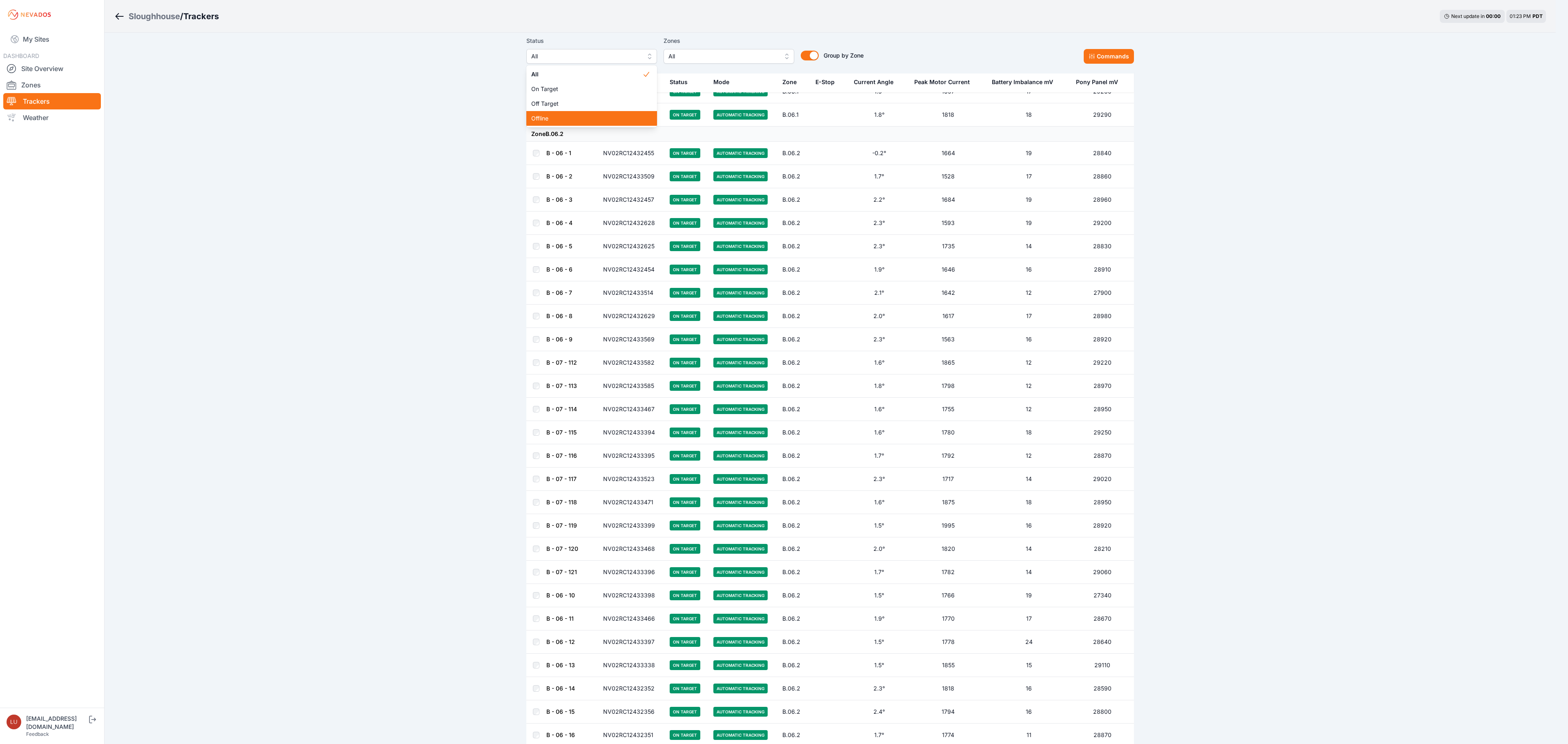
click at [571, 117] on span "Offline" at bounding box center [587, 118] width 111 height 8
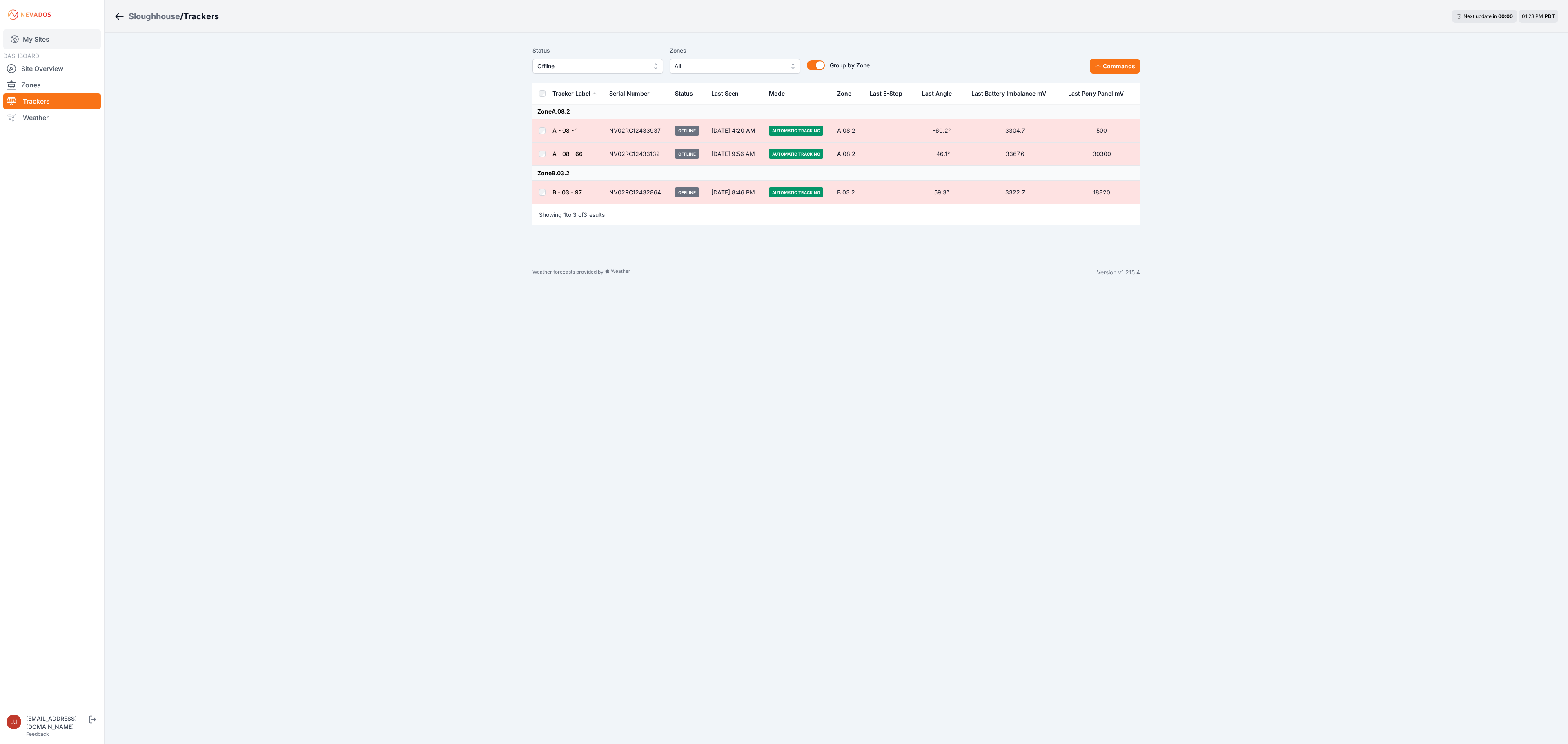
click at [31, 35] on link "My Sites" at bounding box center [52, 39] width 98 height 19
click at [42, 38] on link "My Sites" at bounding box center [52, 39] width 98 height 19
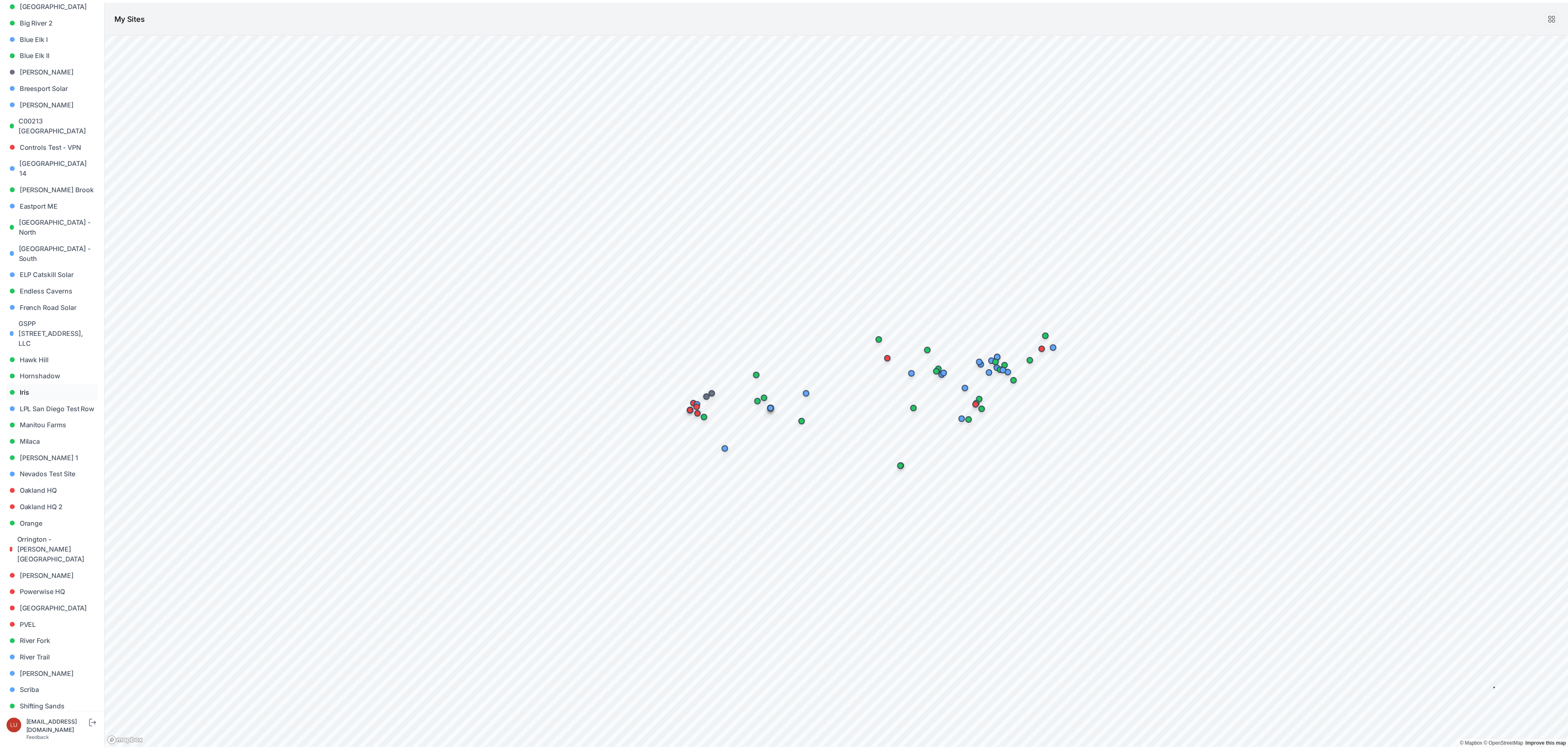
scroll to position [405, 0]
click at [30, 560] on link "Steel" at bounding box center [53, 568] width 92 height 16
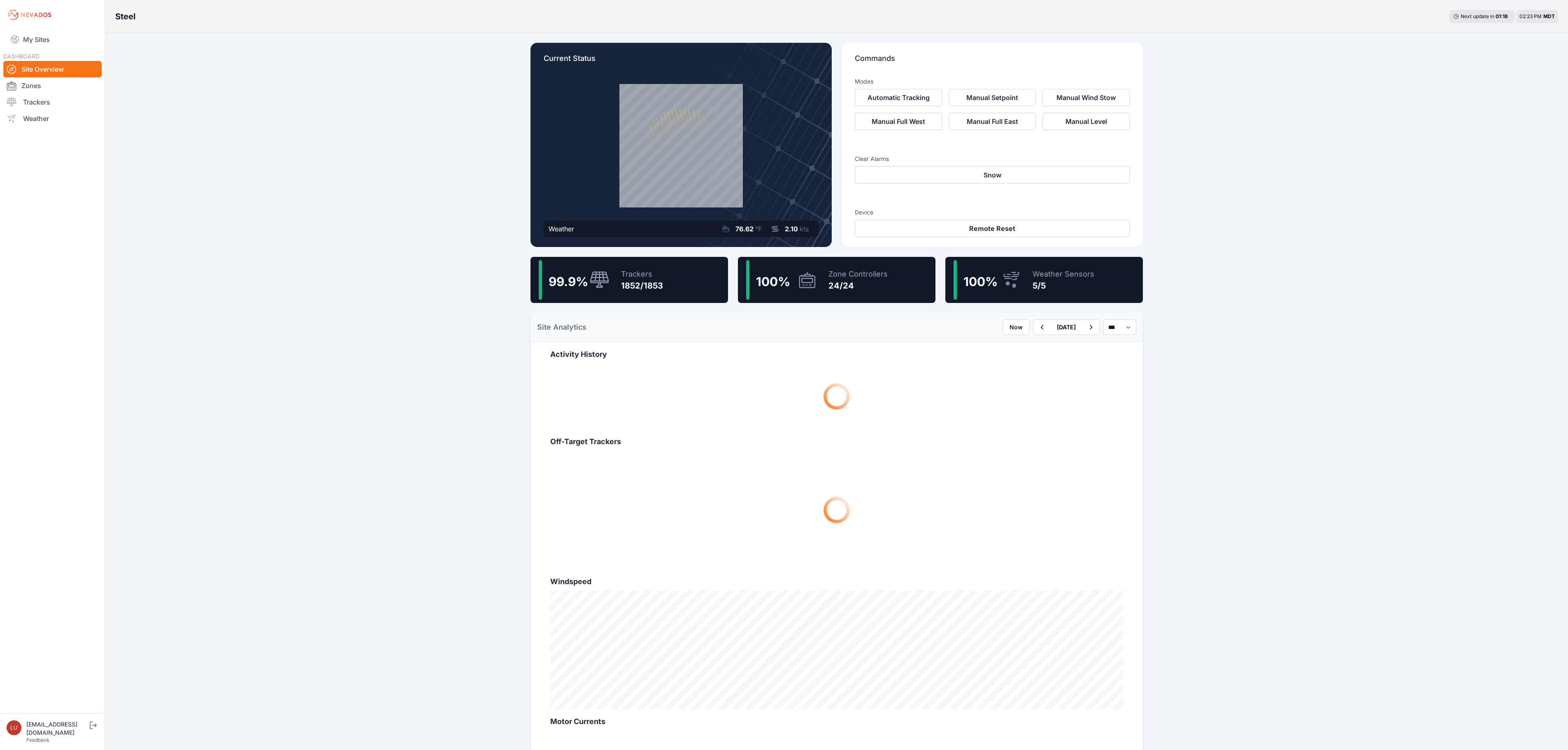
click at [655, 273] on div "Trackers" at bounding box center [642, 274] width 42 height 11
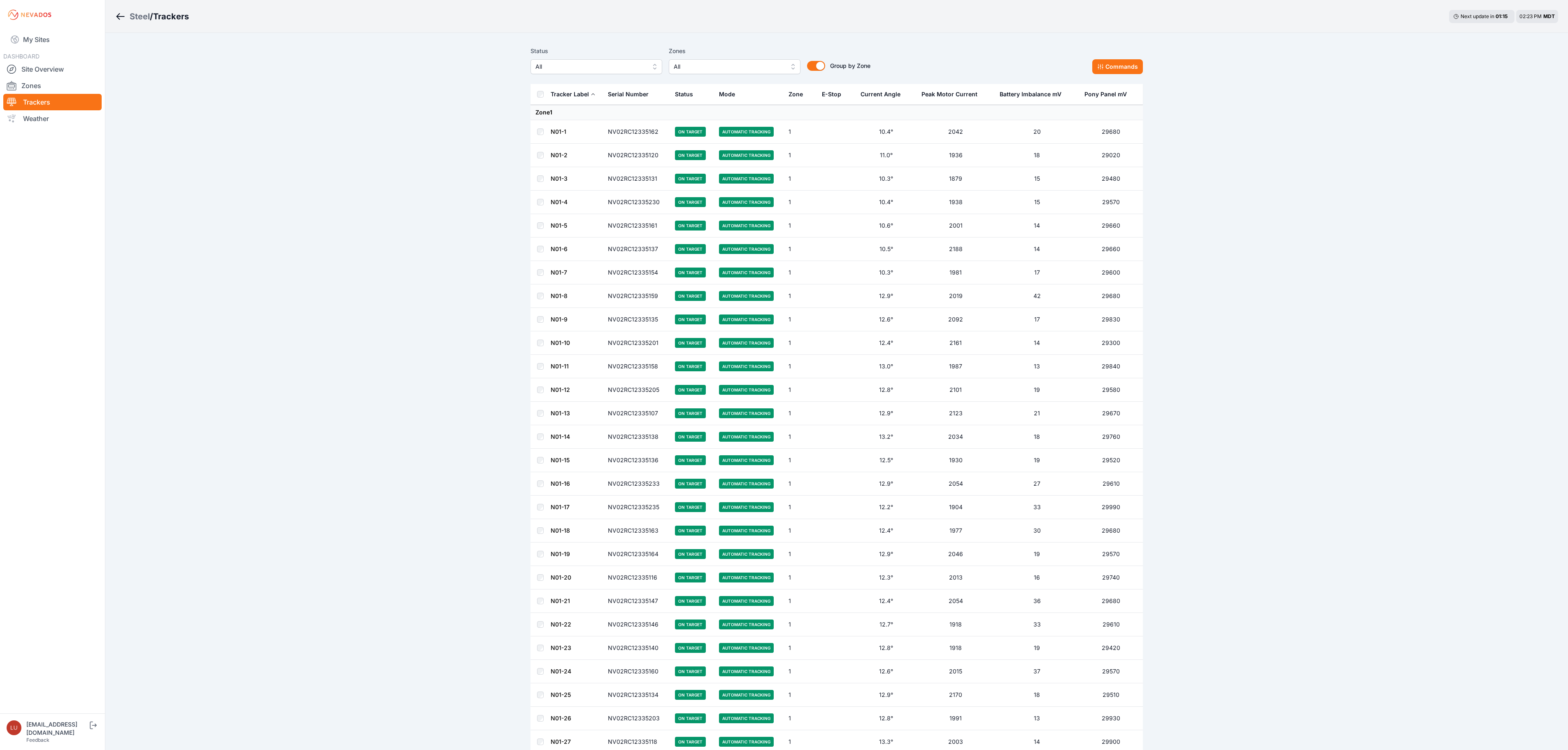
click at [609, 64] on span "All" at bounding box center [590, 66] width 110 height 10
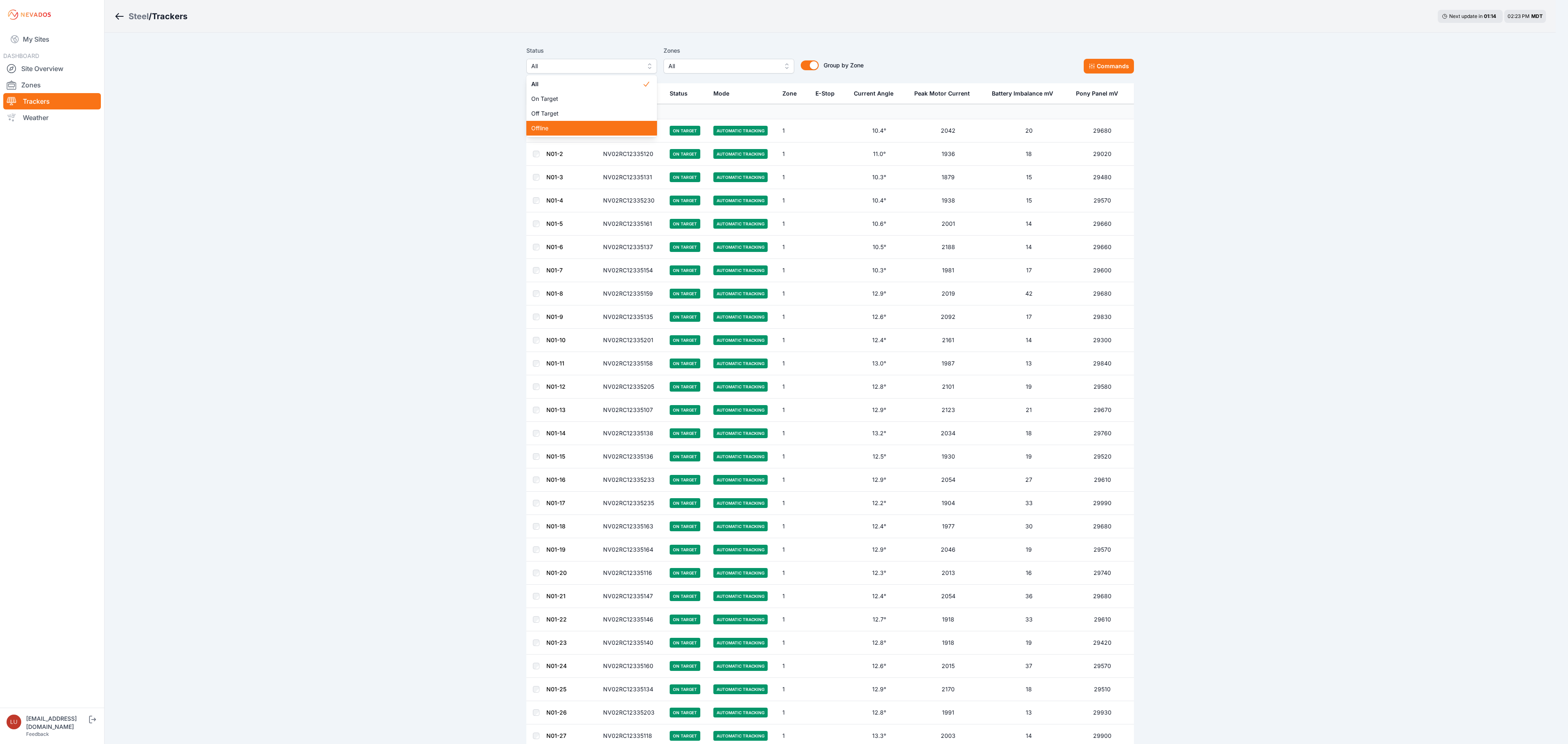
click at [583, 128] on span "Offline" at bounding box center [587, 128] width 111 height 8
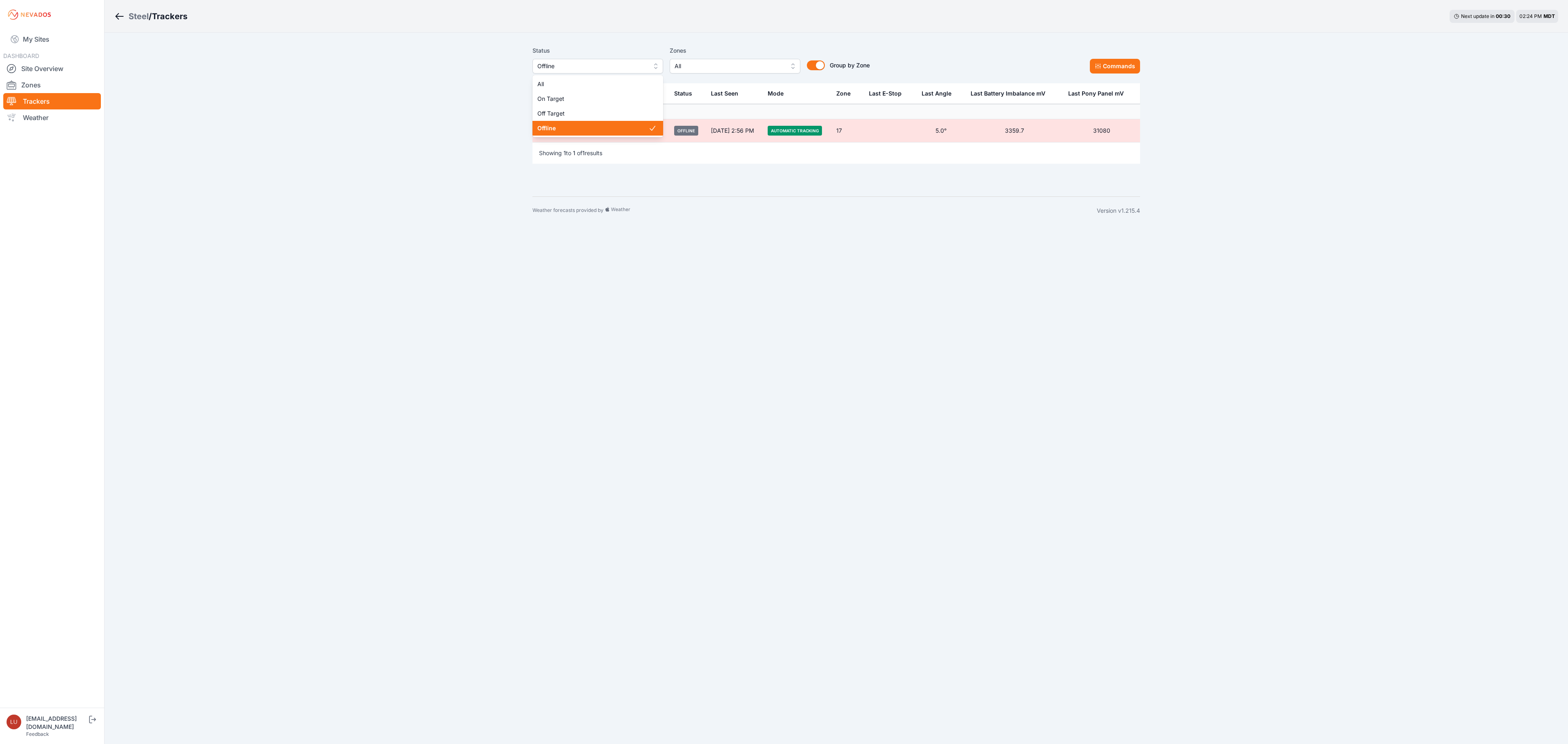
click at [581, 64] on span "Offline" at bounding box center [592, 66] width 109 height 10
click at [577, 84] on span "All" at bounding box center [593, 84] width 111 height 8
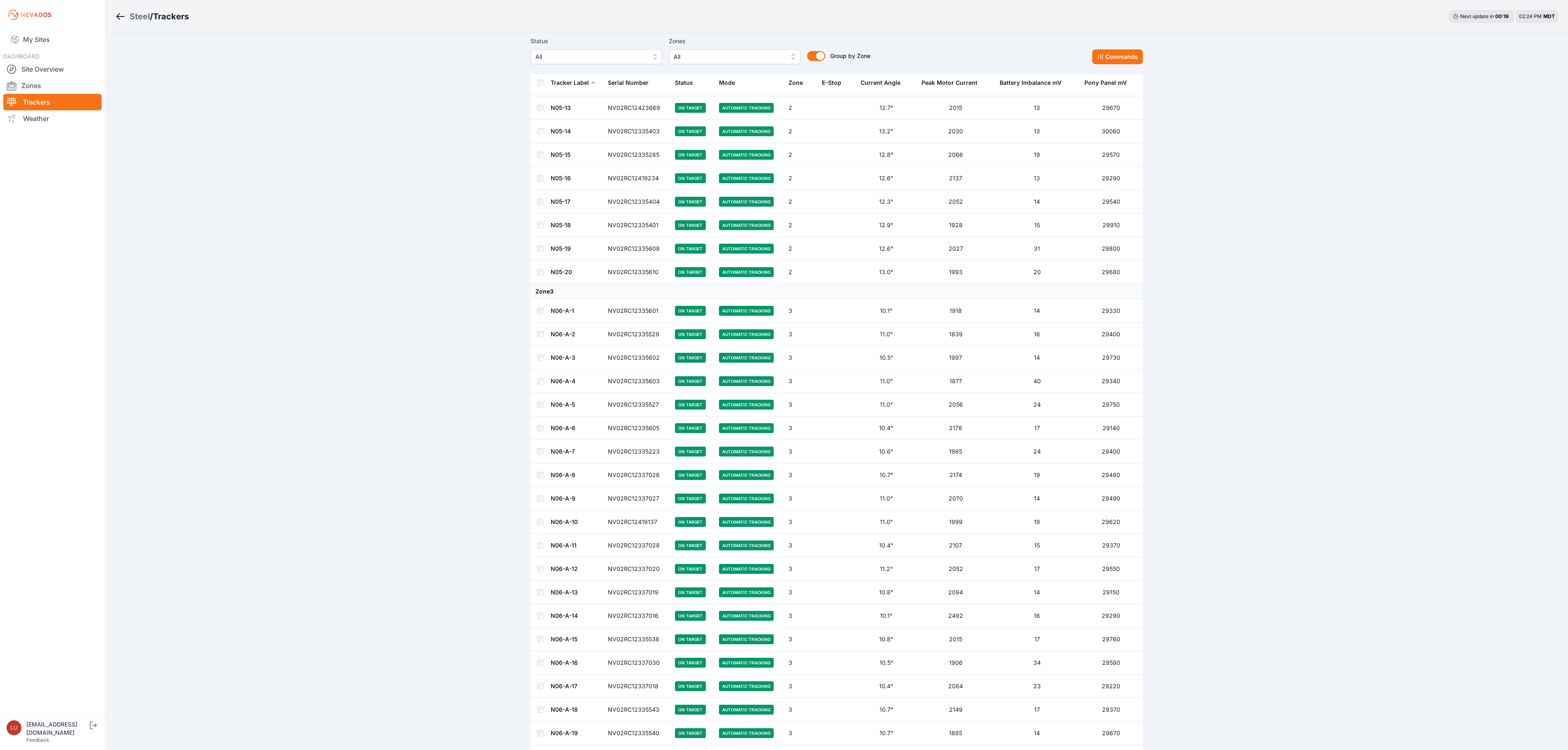
scroll to position [4064, 0]
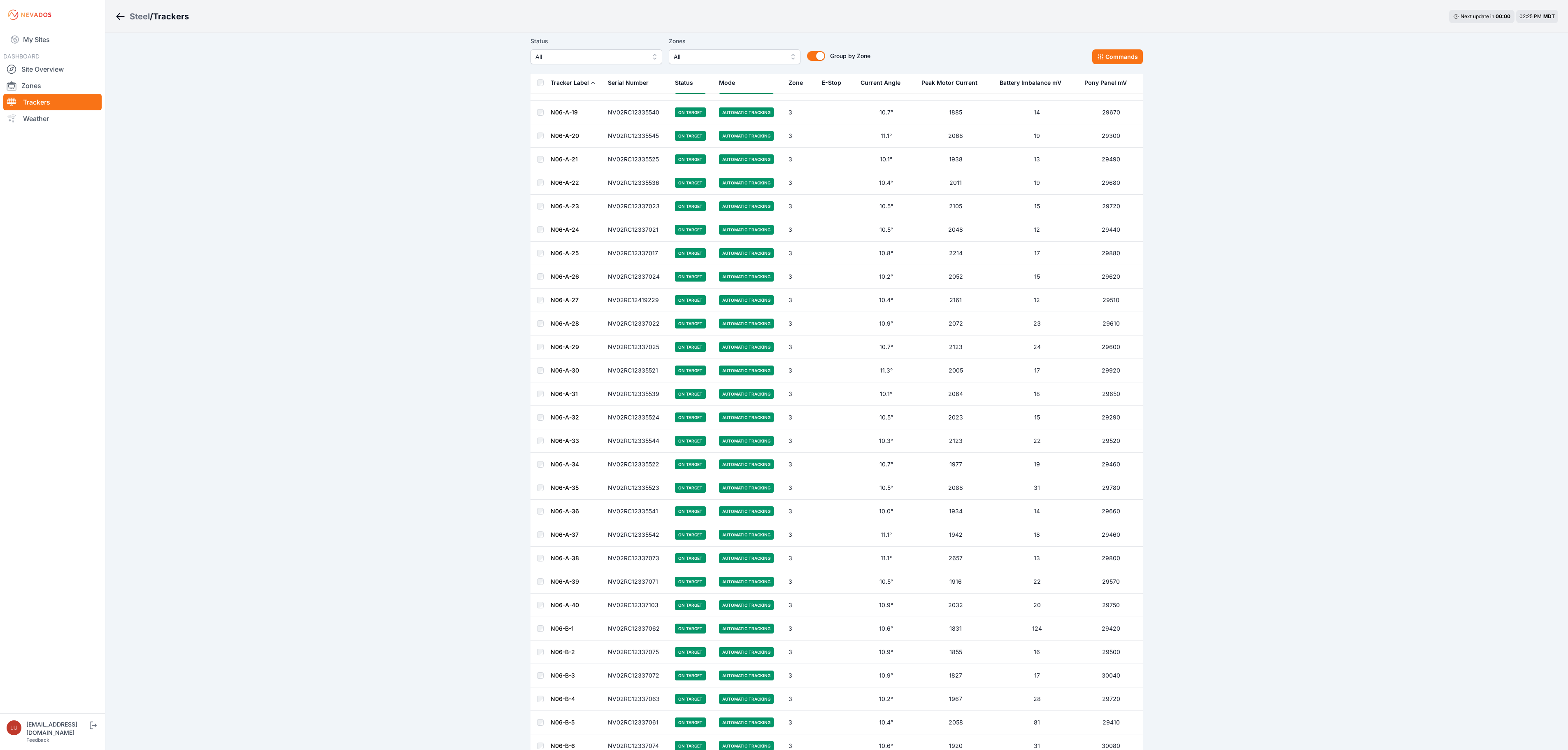
click at [896, 39] on div "Status All Zones All Group by Zone Group by Zone Commands" at bounding box center [837, 50] width 612 height 28
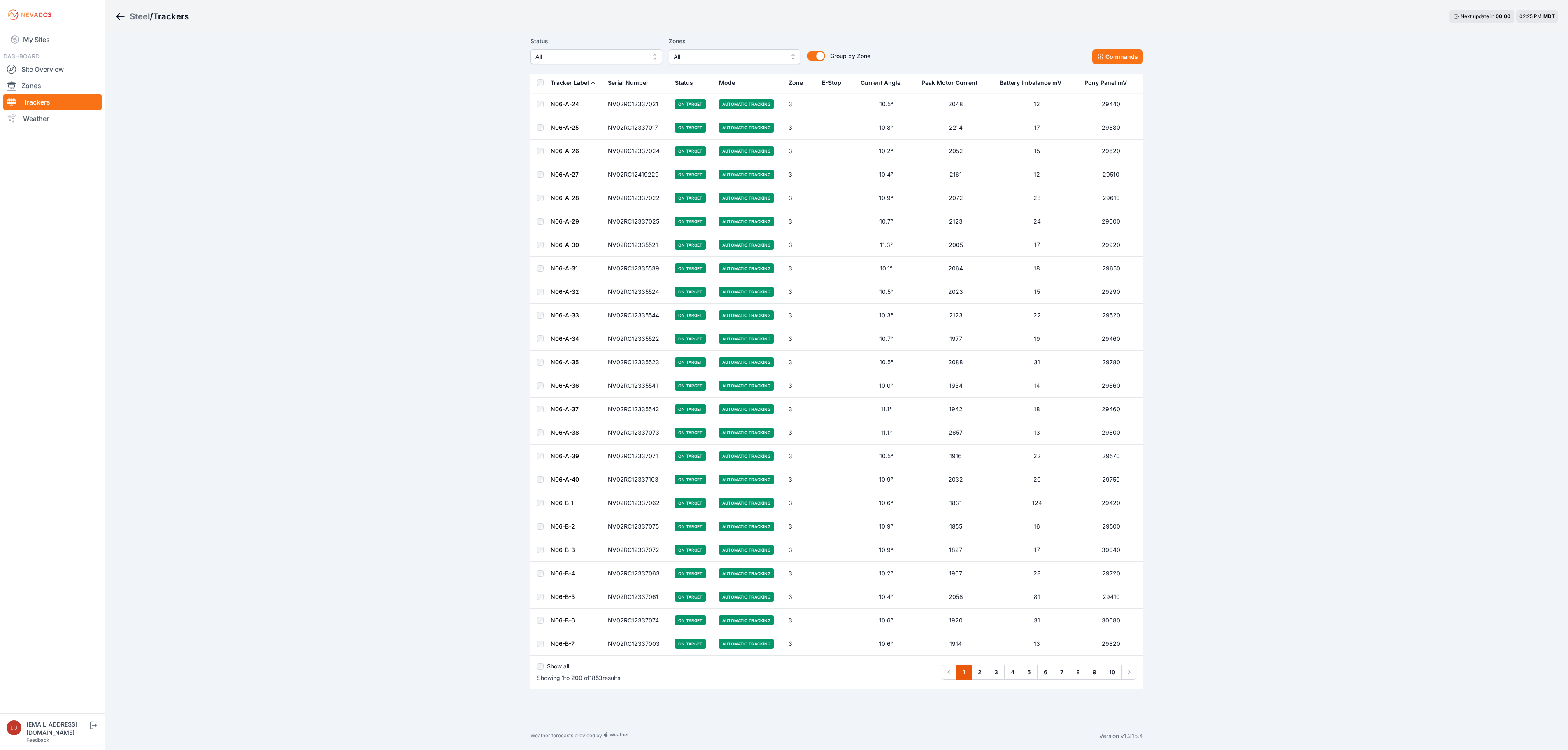
scroll to position [4273, 0]
click at [980, 670] on link "2" at bounding box center [979, 672] width 17 height 15
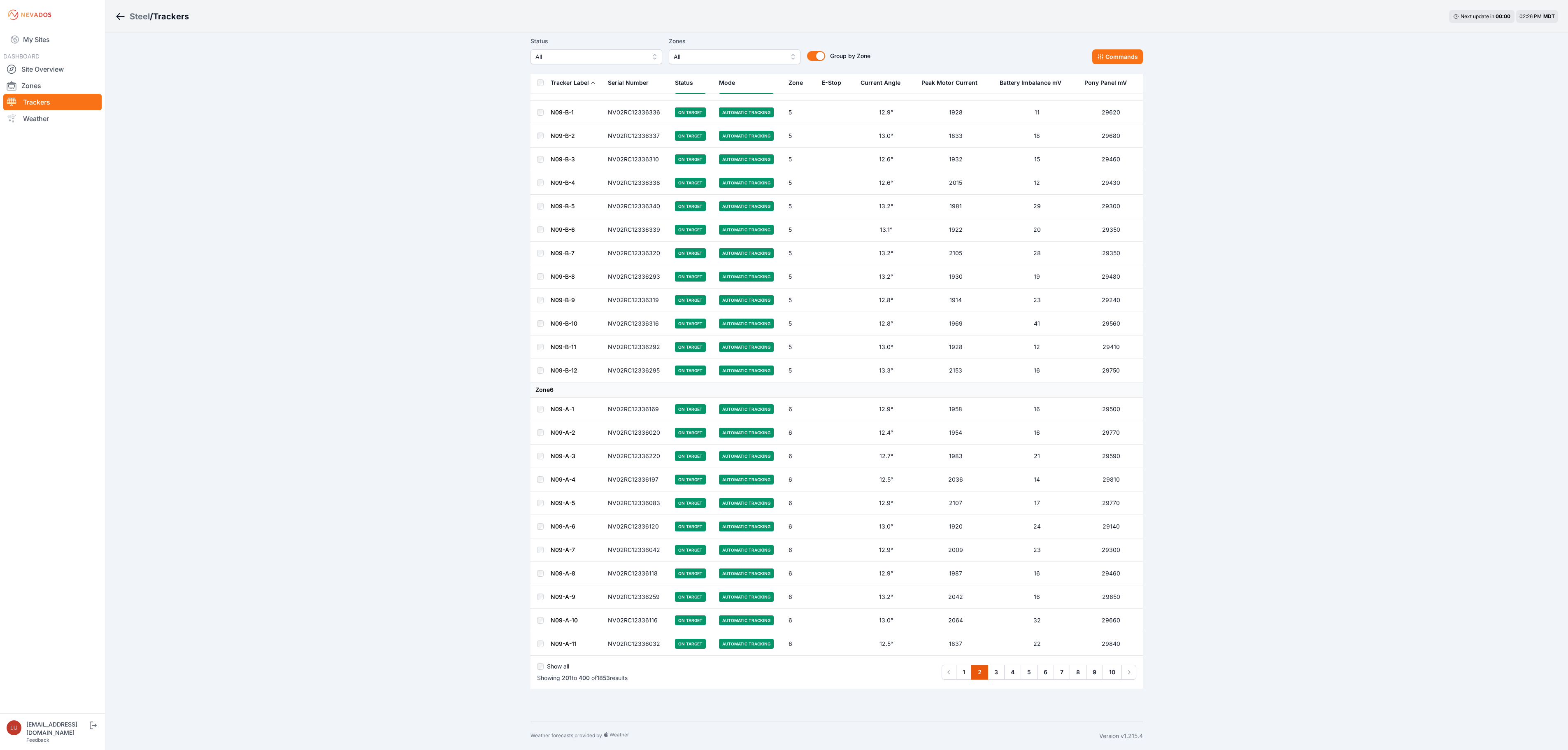
scroll to position [4289, 0]
click at [996, 669] on link "3" at bounding box center [996, 672] width 17 height 15
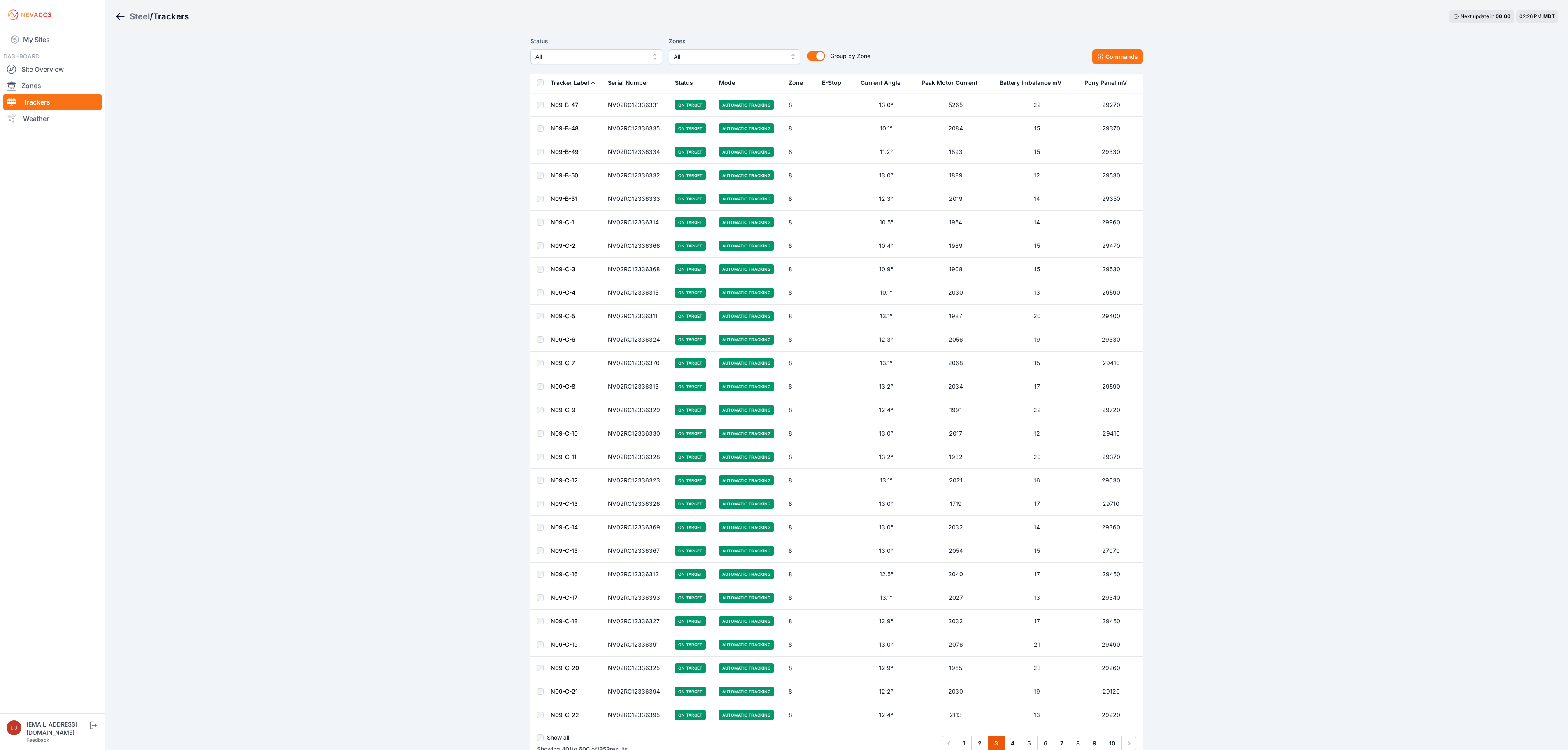
scroll to position [4273, 0]
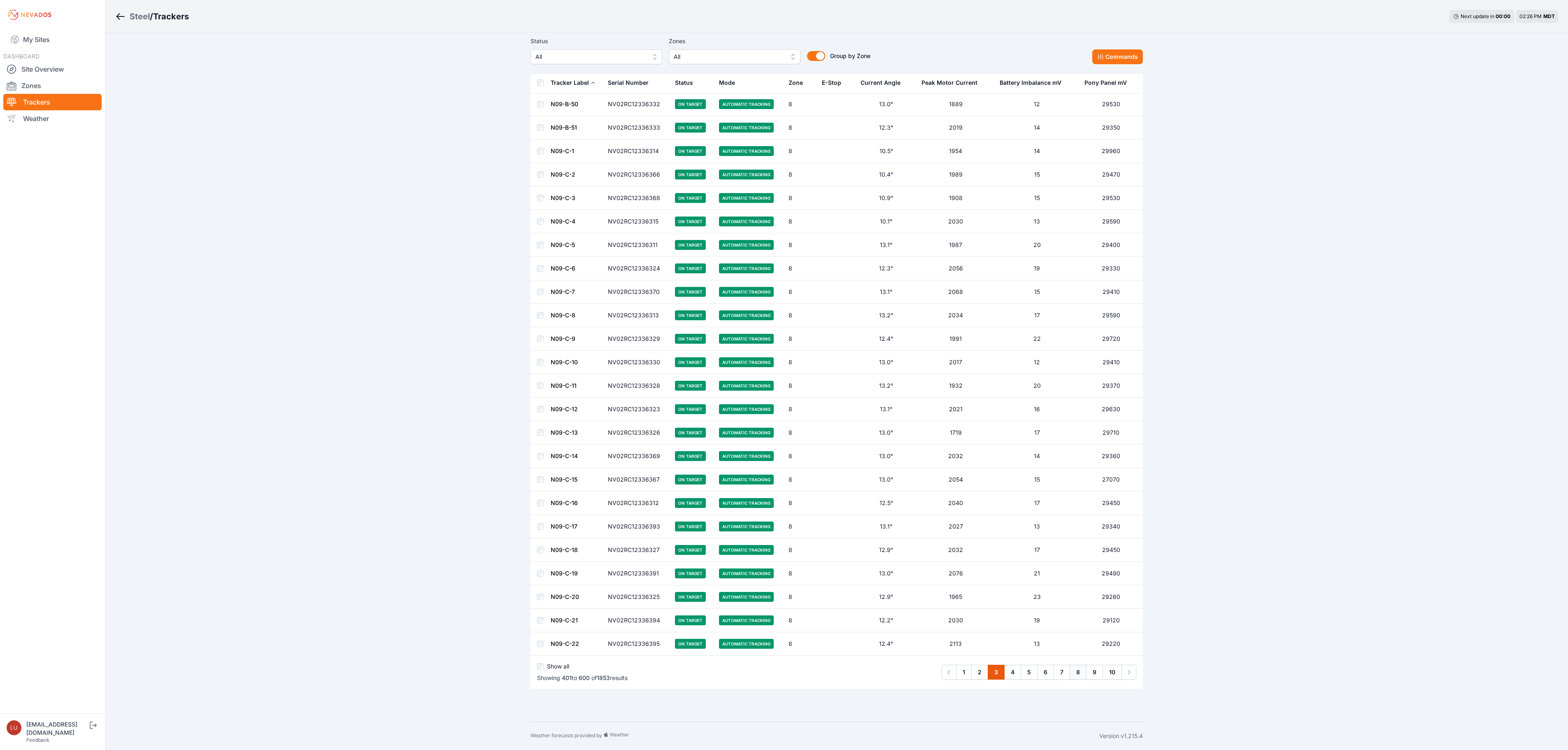
click at [1074, 672] on link "8" at bounding box center [1078, 672] width 17 height 15
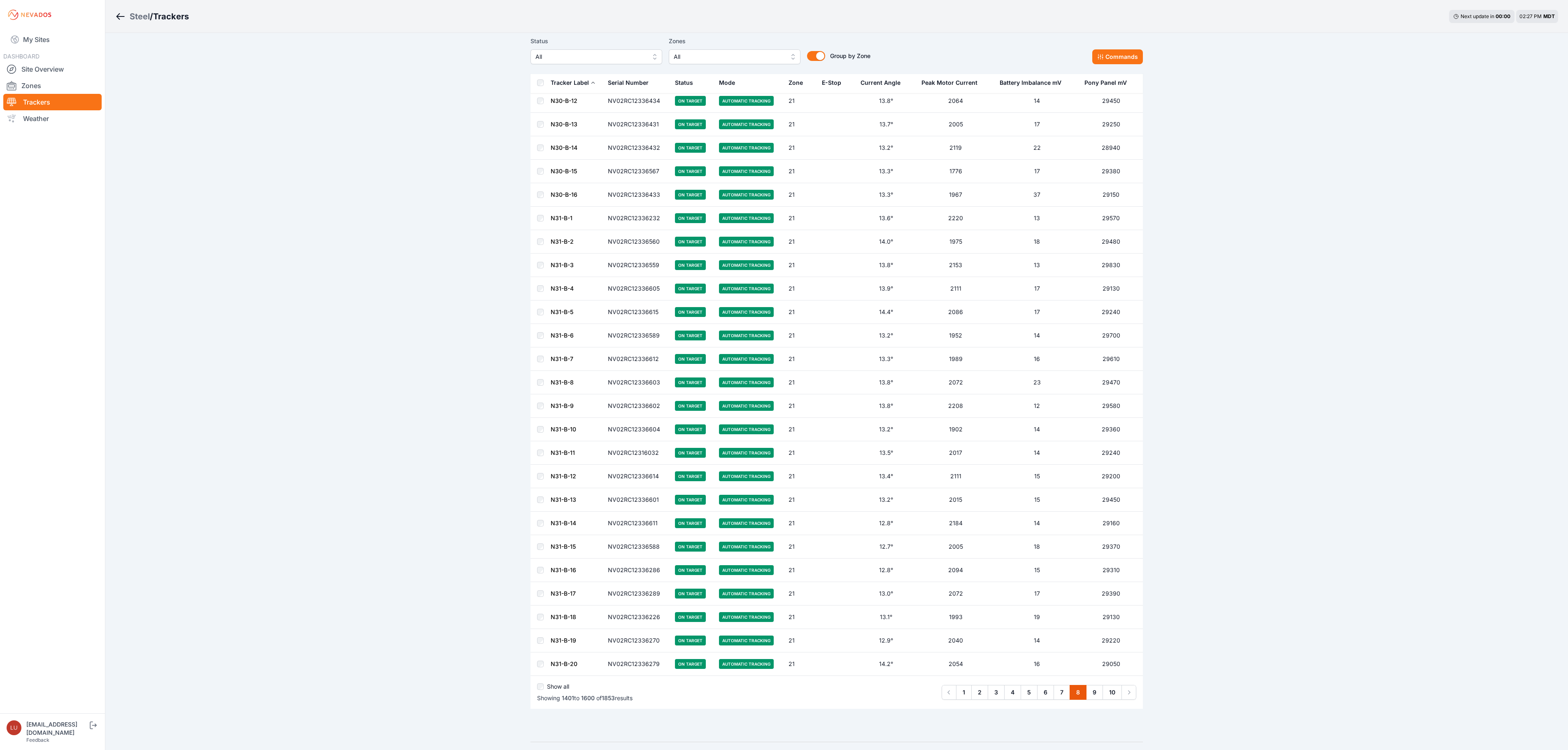
scroll to position [4273, 0]
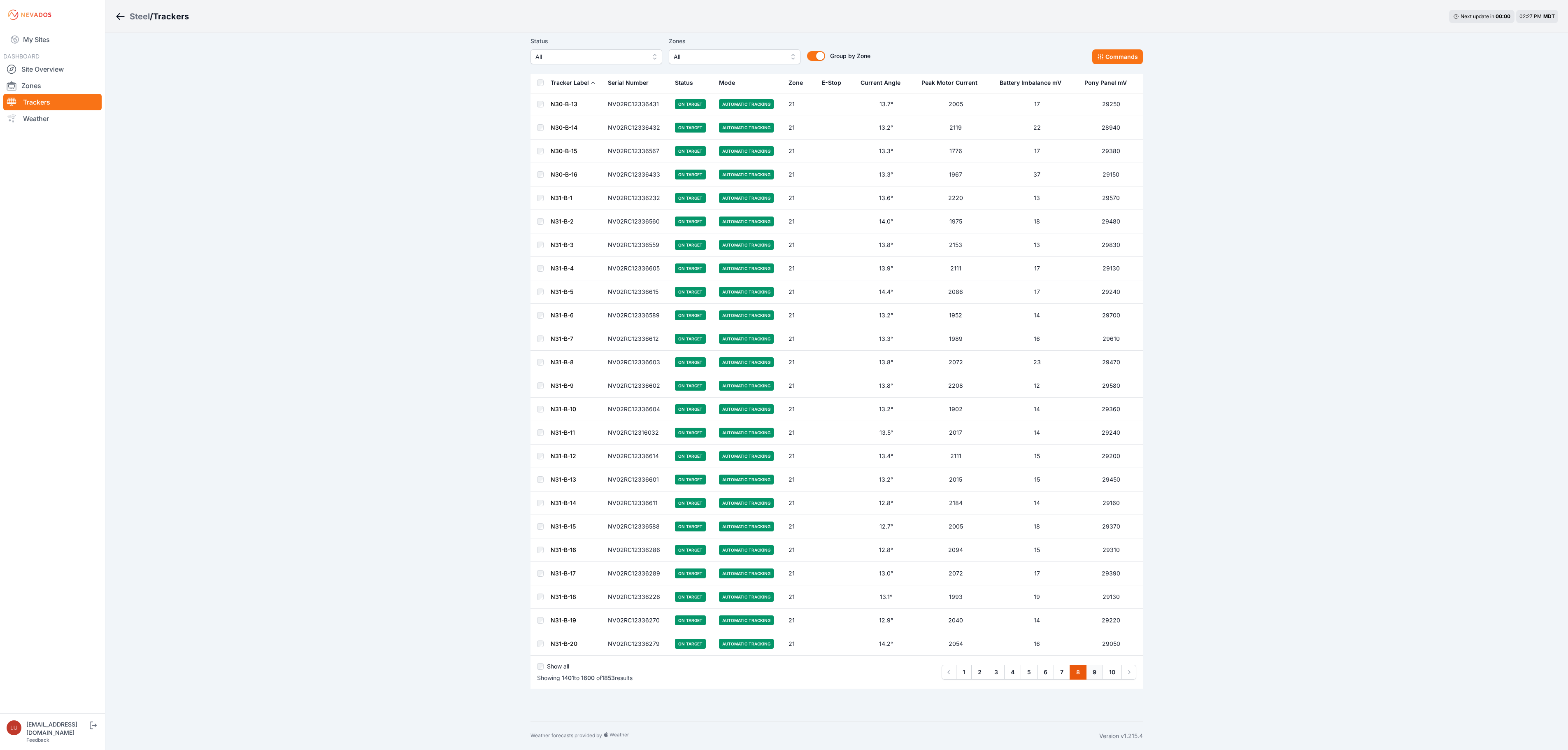
click at [1091, 673] on link "9" at bounding box center [1094, 672] width 17 height 15
click at [1112, 670] on link "10" at bounding box center [1112, 672] width 20 height 15
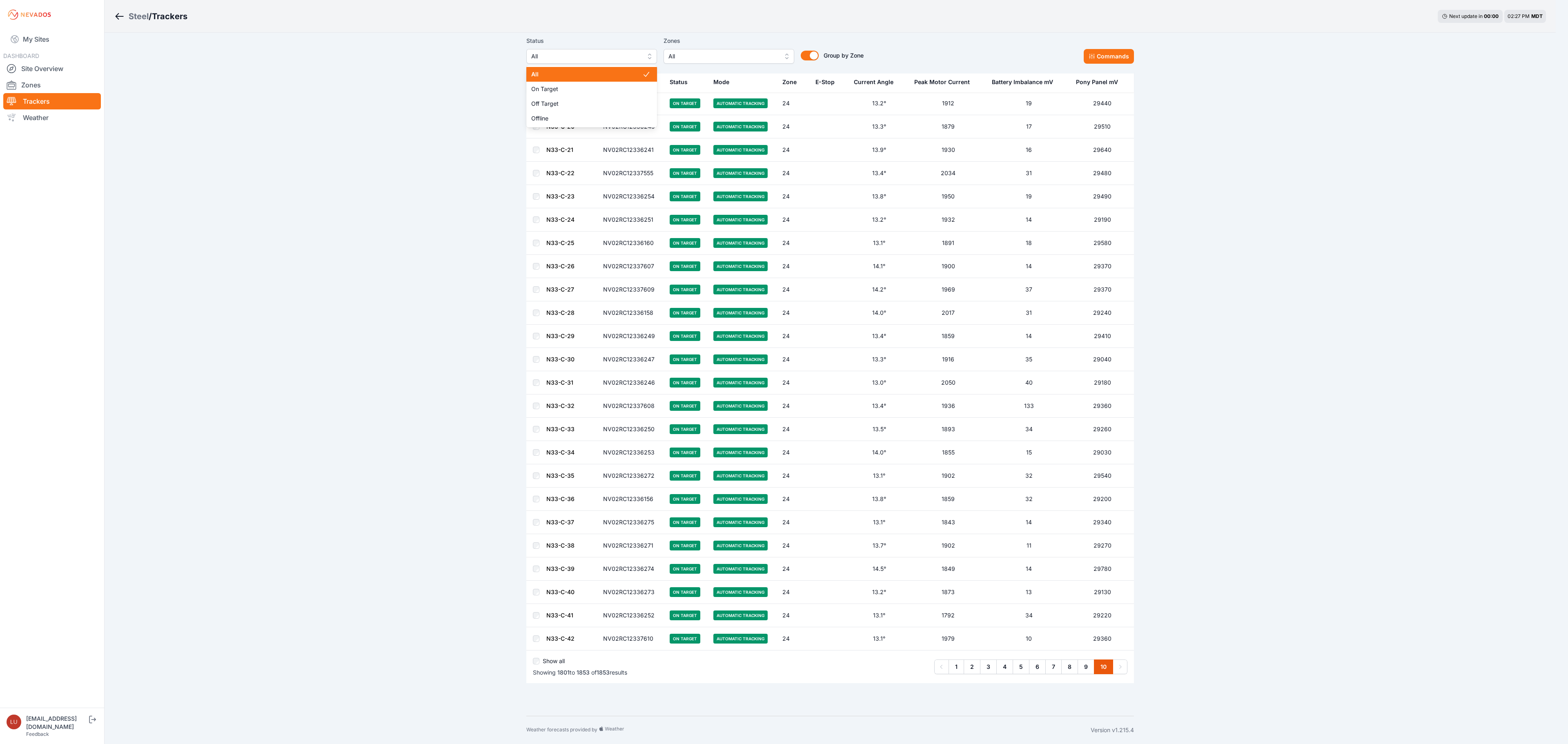
click at [571, 58] on span "All" at bounding box center [585, 56] width 109 height 10
click at [557, 109] on div "Off Target" at bounding box center [592, 104] width 131 height 15
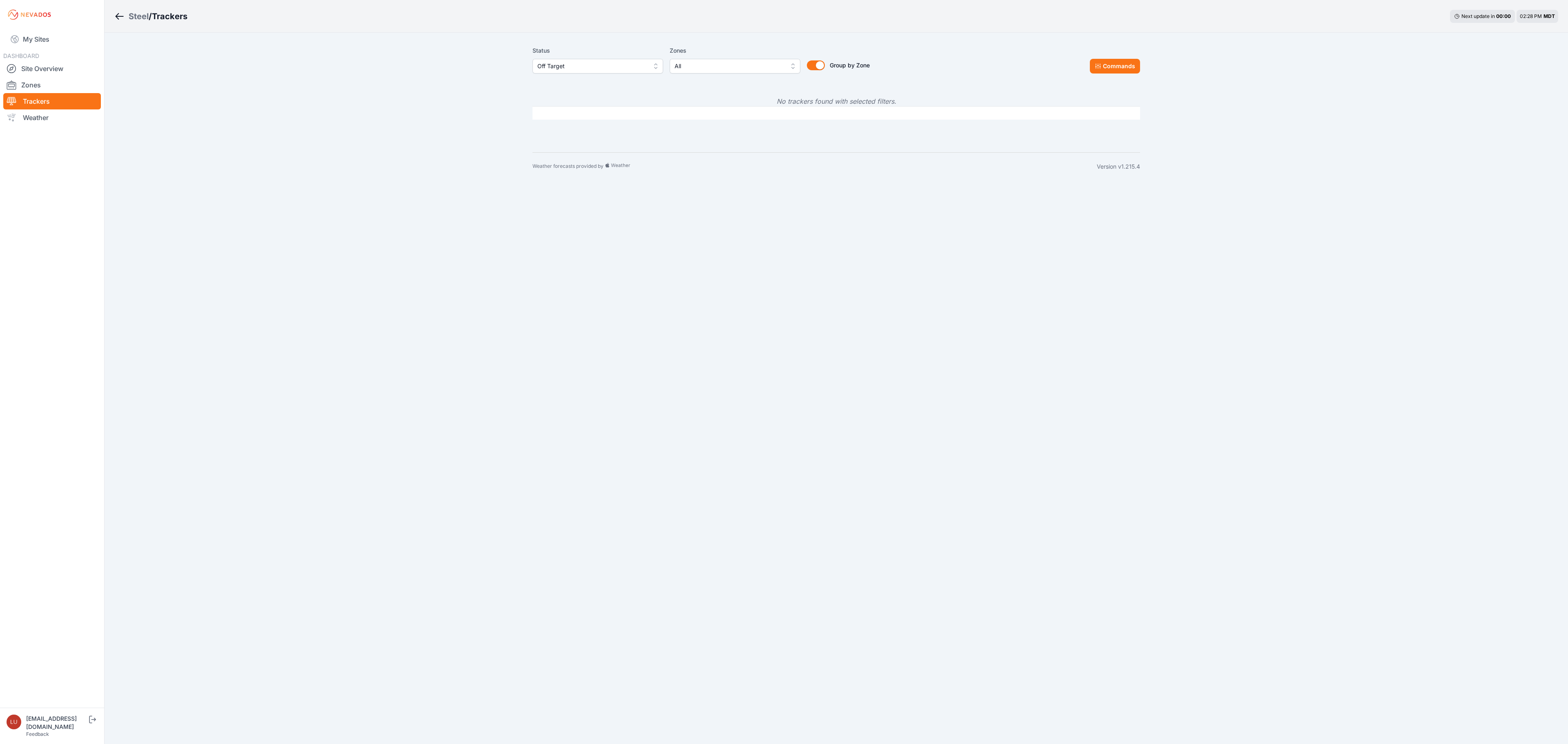
click at [577, 67] on span "Off Target" at bounding box center [592, 66] width 109 height 10
click at [569, 90] on div "All" at bounding box center [598, 84] width 131 height 15
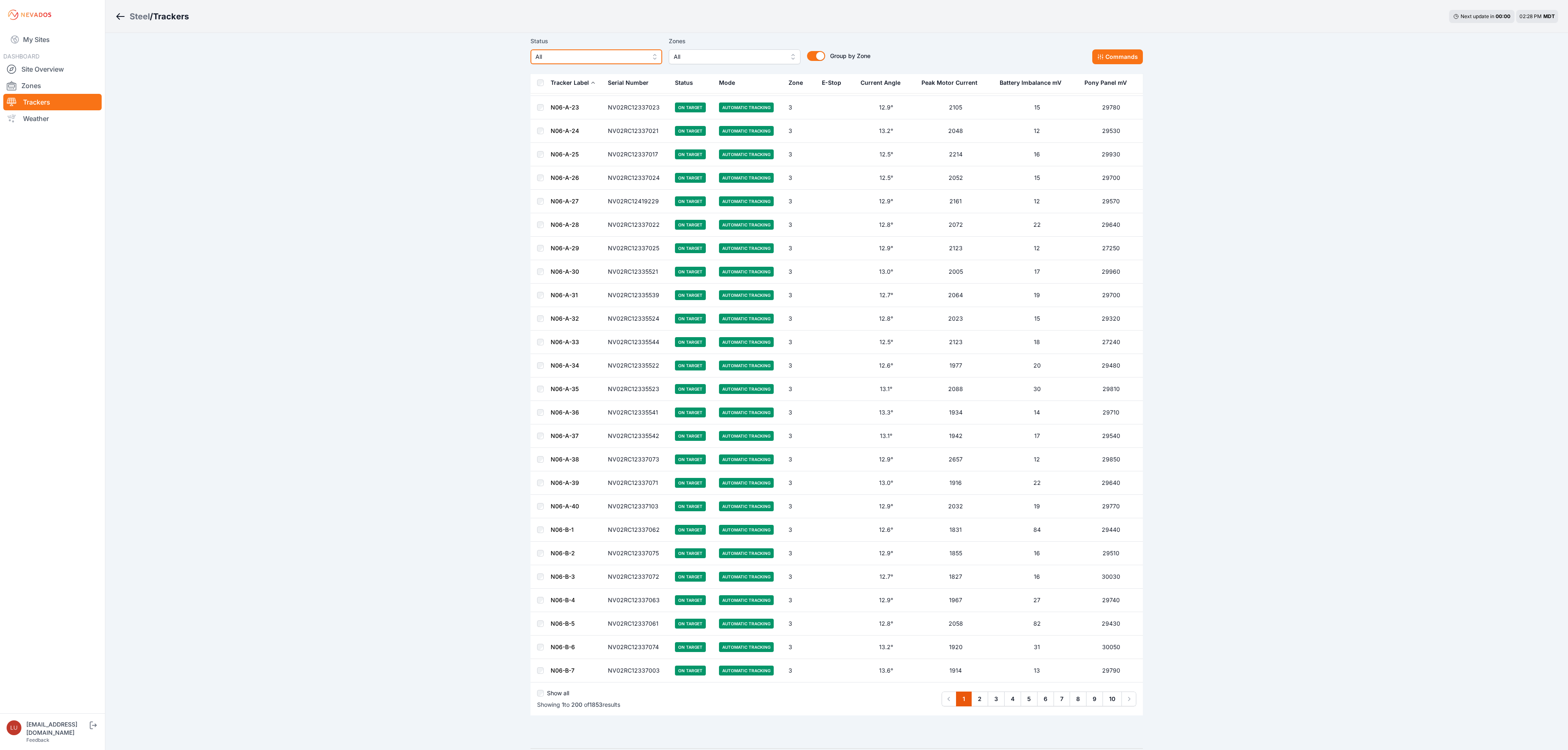
scroll to position [4273, 0]
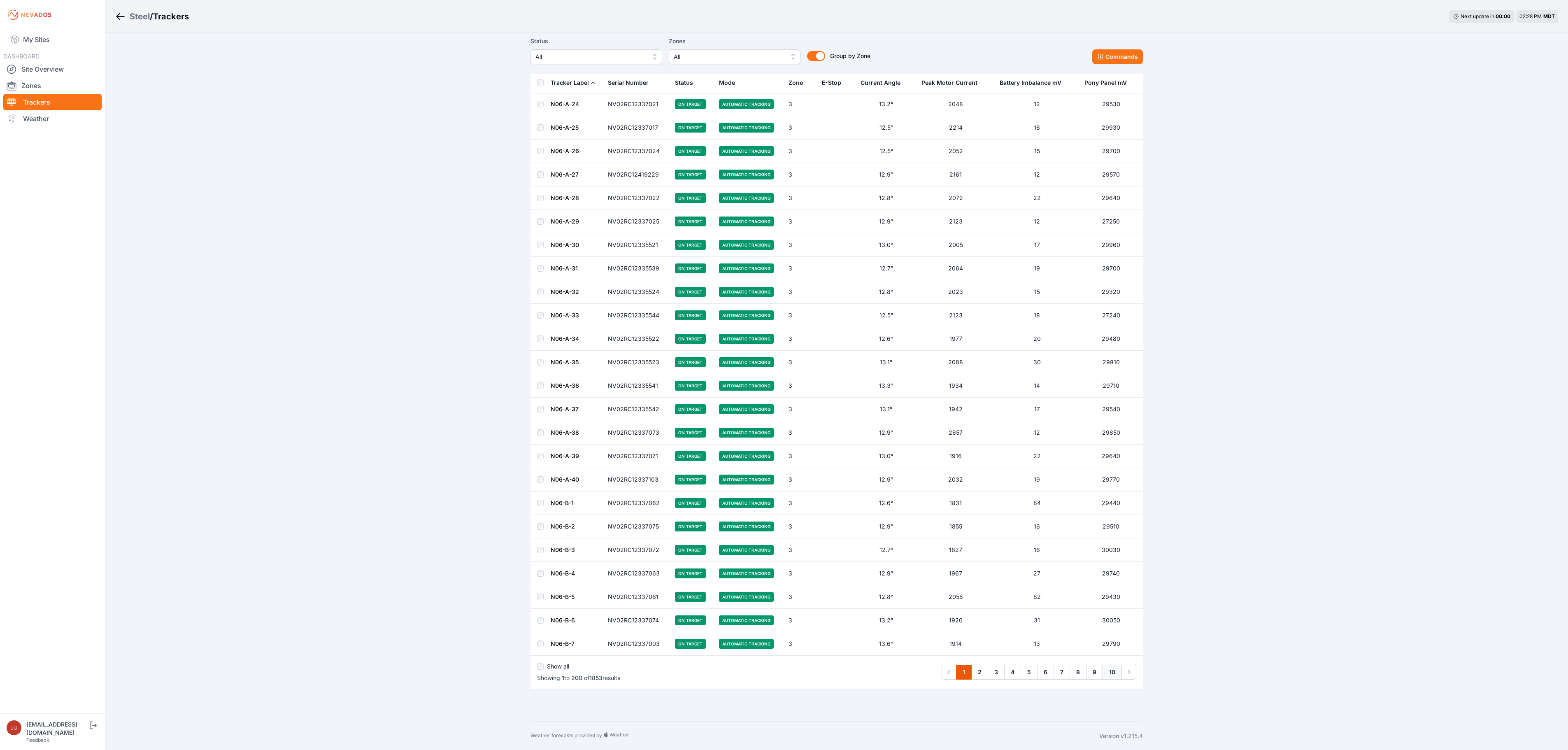
click at [1114, 677] on link "10" at bounding box center [1112, 672] width 20 height 15
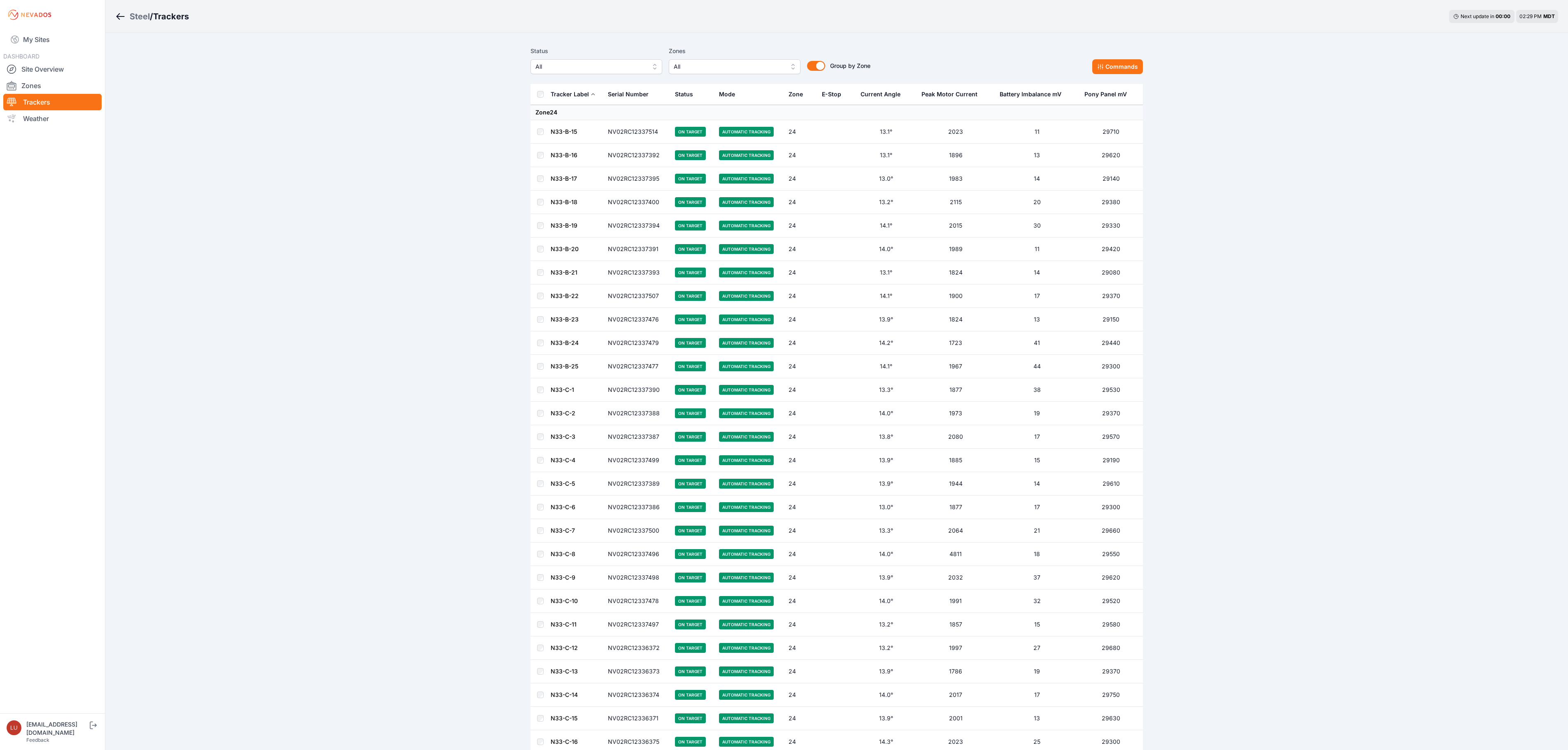
click at [137, 12] on div "Steel" at bounding box center [140, 16] width 20 height 11
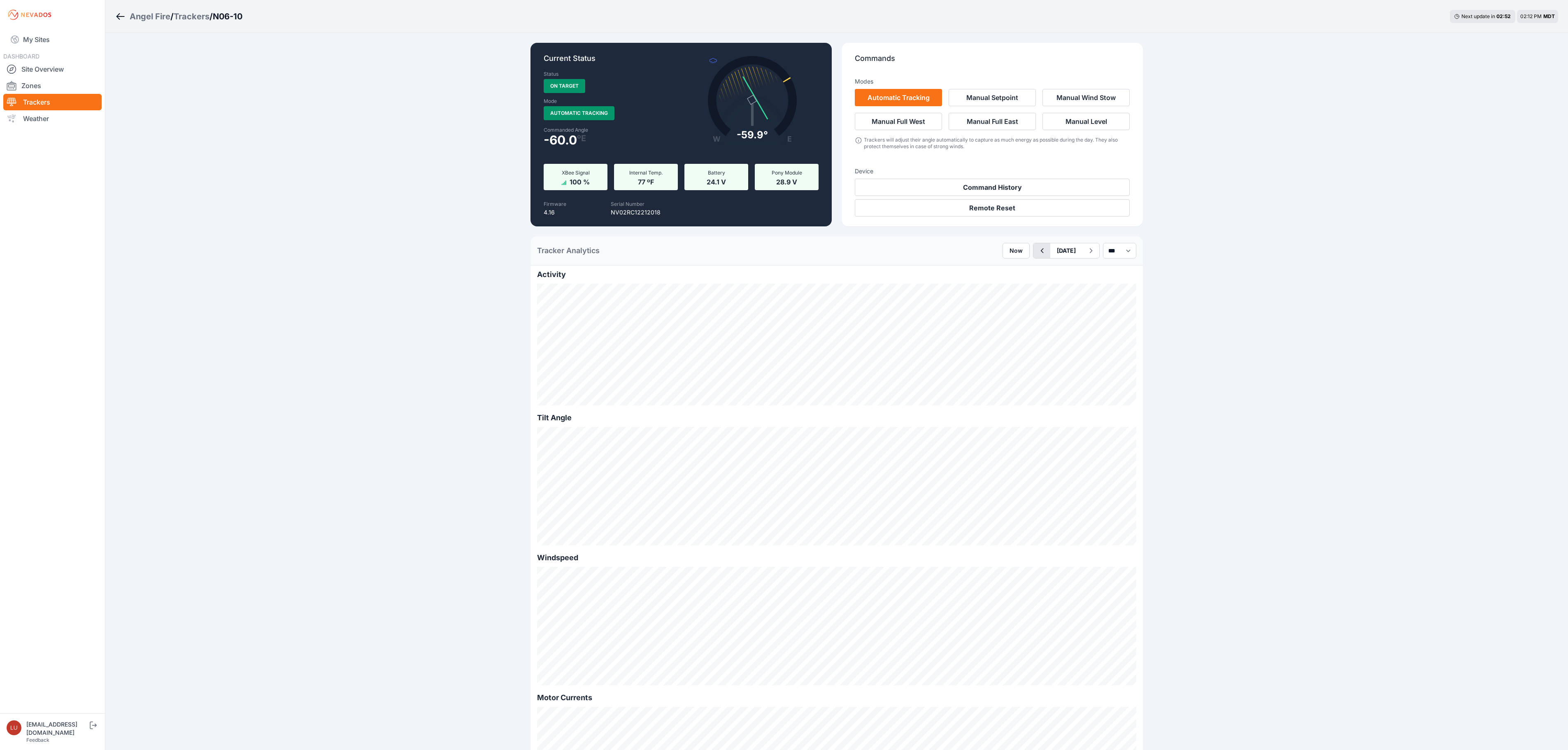
click at [1037, 250] on icon "button" at bounding box center [1042, 251] width 10 height 10
click at [1033, 256] on button "button" at bounding box center [1042, 251] width 17 height 15
click at [1106, 250] on select "*** **** *****" at bounding box center [1119, 250] width 33 height 16
click at [1103, 243] on select "*** **** *****" at bounding box center [1119, 250] width 33 height 16
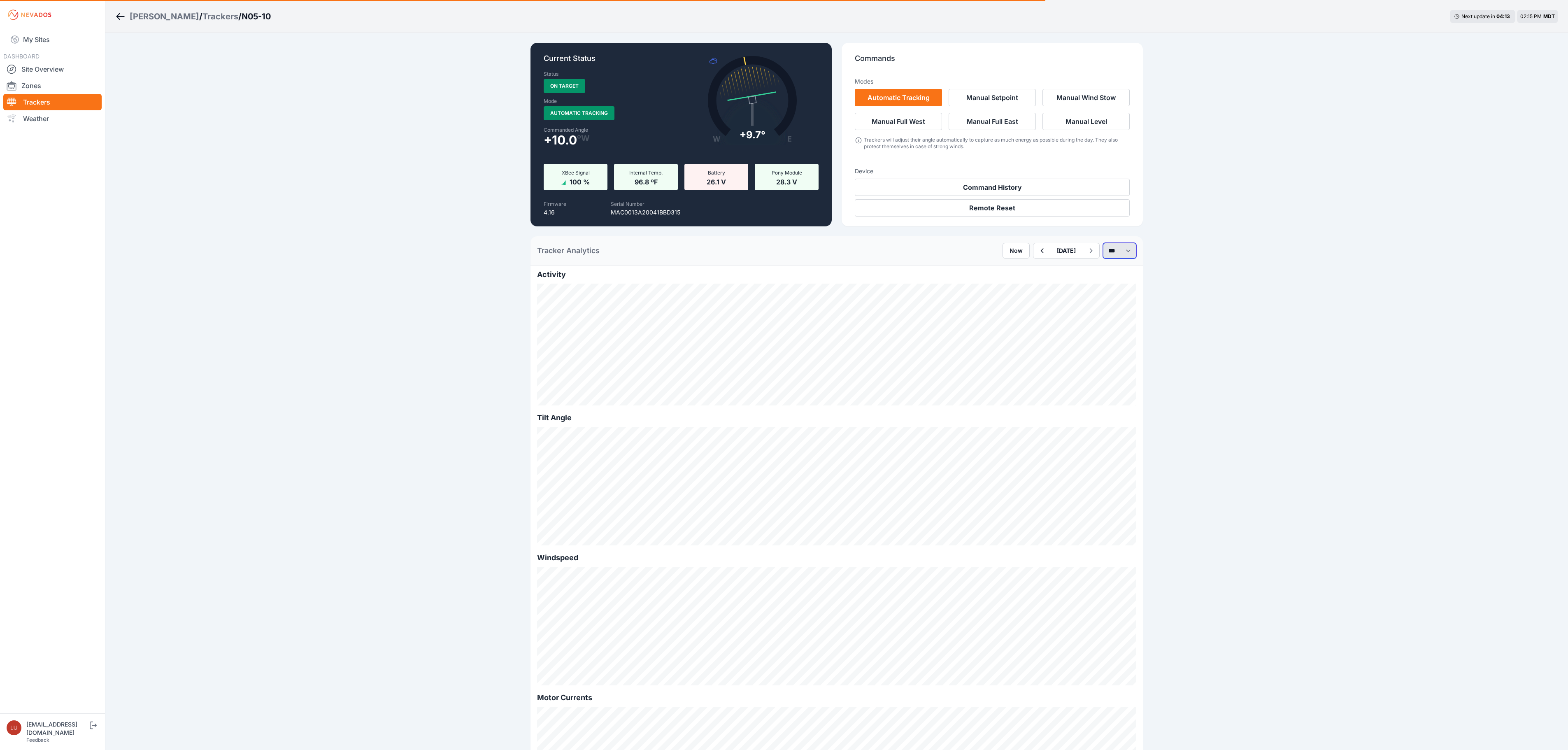
select select "******"
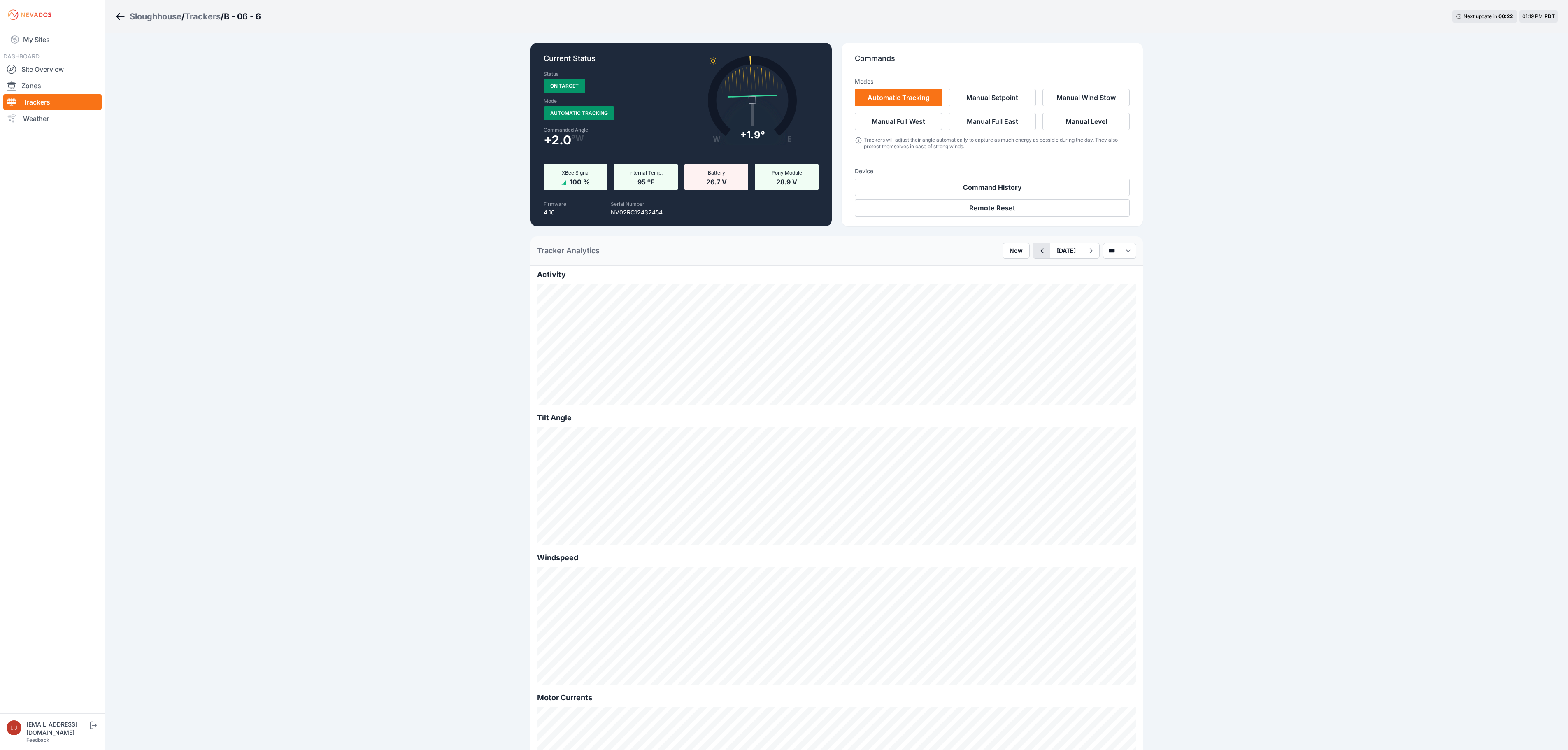
click at [1037, 250] on icon "button" at bounding box center [1042, 251] width 10 height 10
click at [1037, 248] on icon "button" at bounding box center [1042, 251] width 10 height 10
click at [22, 38] on link "My Sites" at bounding box center [53, 39] width 99 height 20
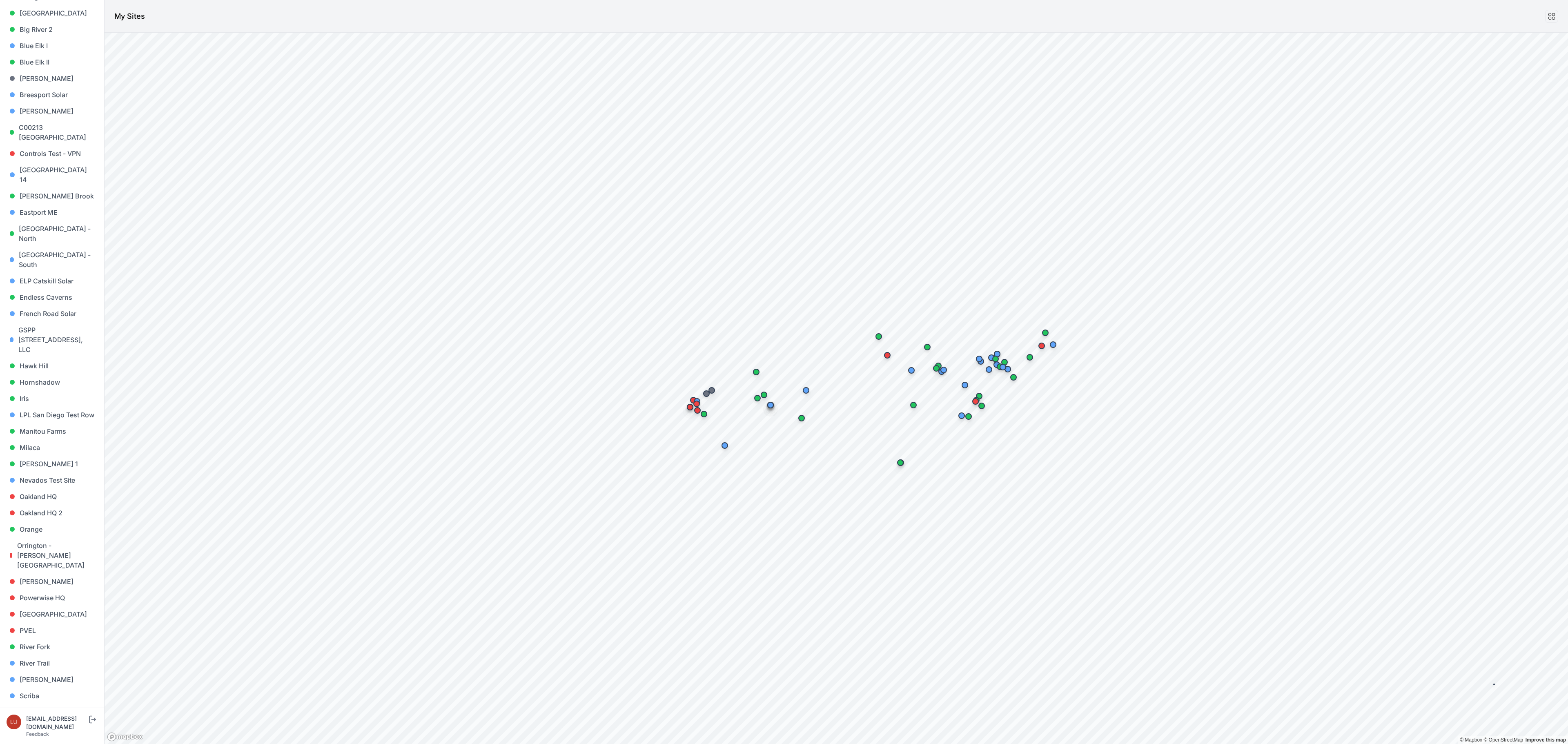
scroll to position [327, 0]
click at [34, 631] on link "Steel" at bounding box center [52, 639] width 91 height 16
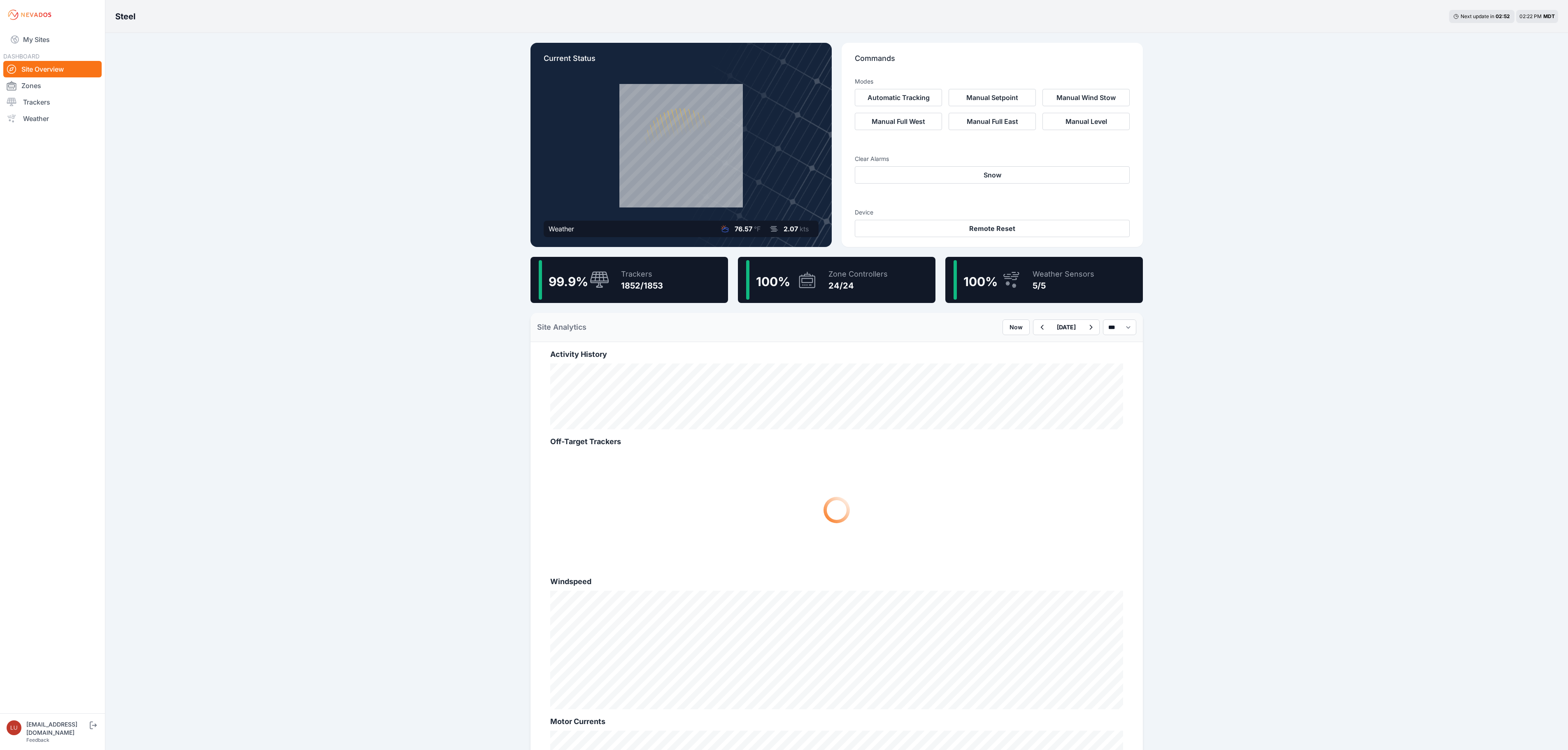
click at [690, 291] on div "99.9 % Trackers 1852/1853" at bounding box center [629, 280] width 197 height 46
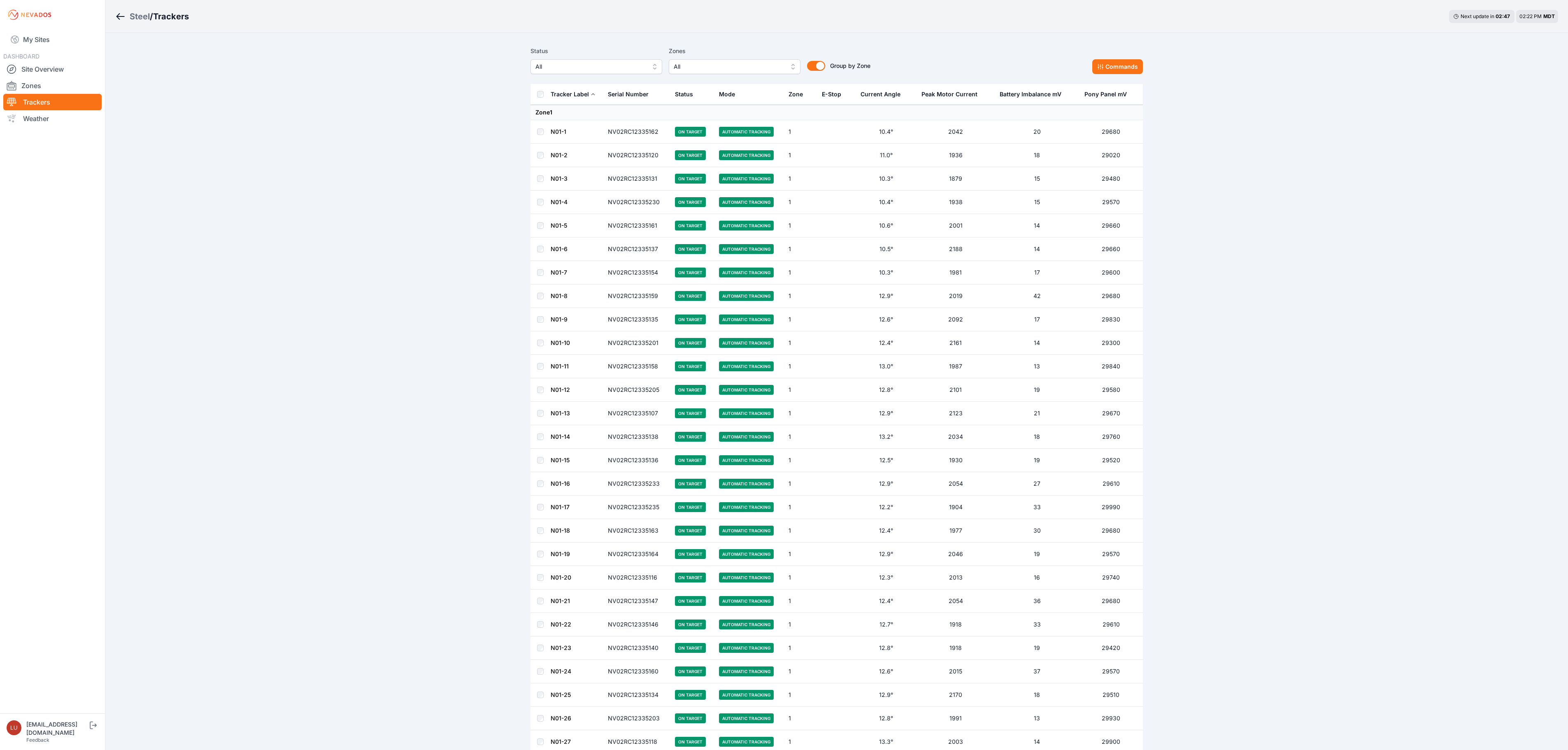
click at [571, 70] on span "All" at bounding box center [590, 66] width 110 height 10
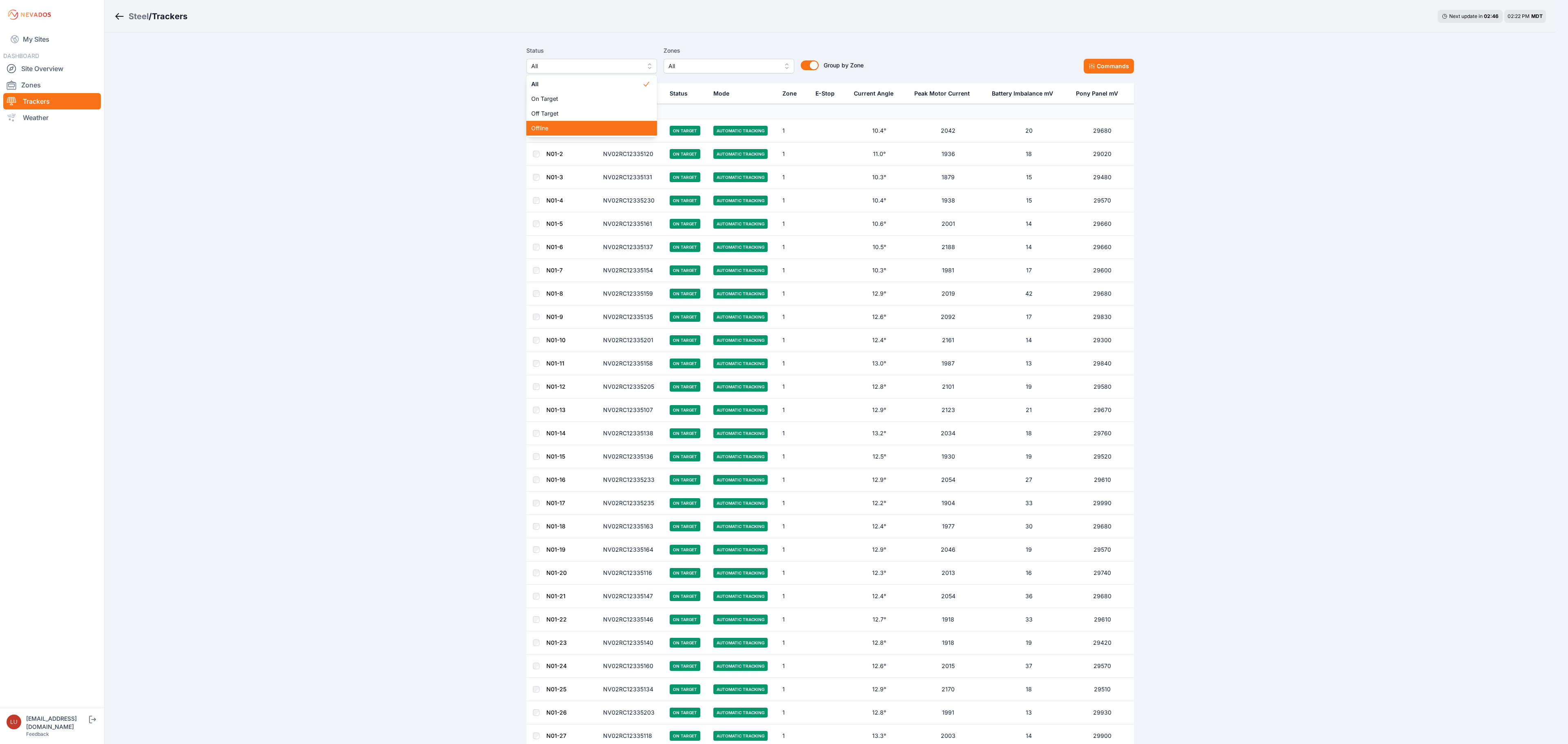
click at [563, 124] on span "Offline" at bounding box center [587, 128] width 111 height 8
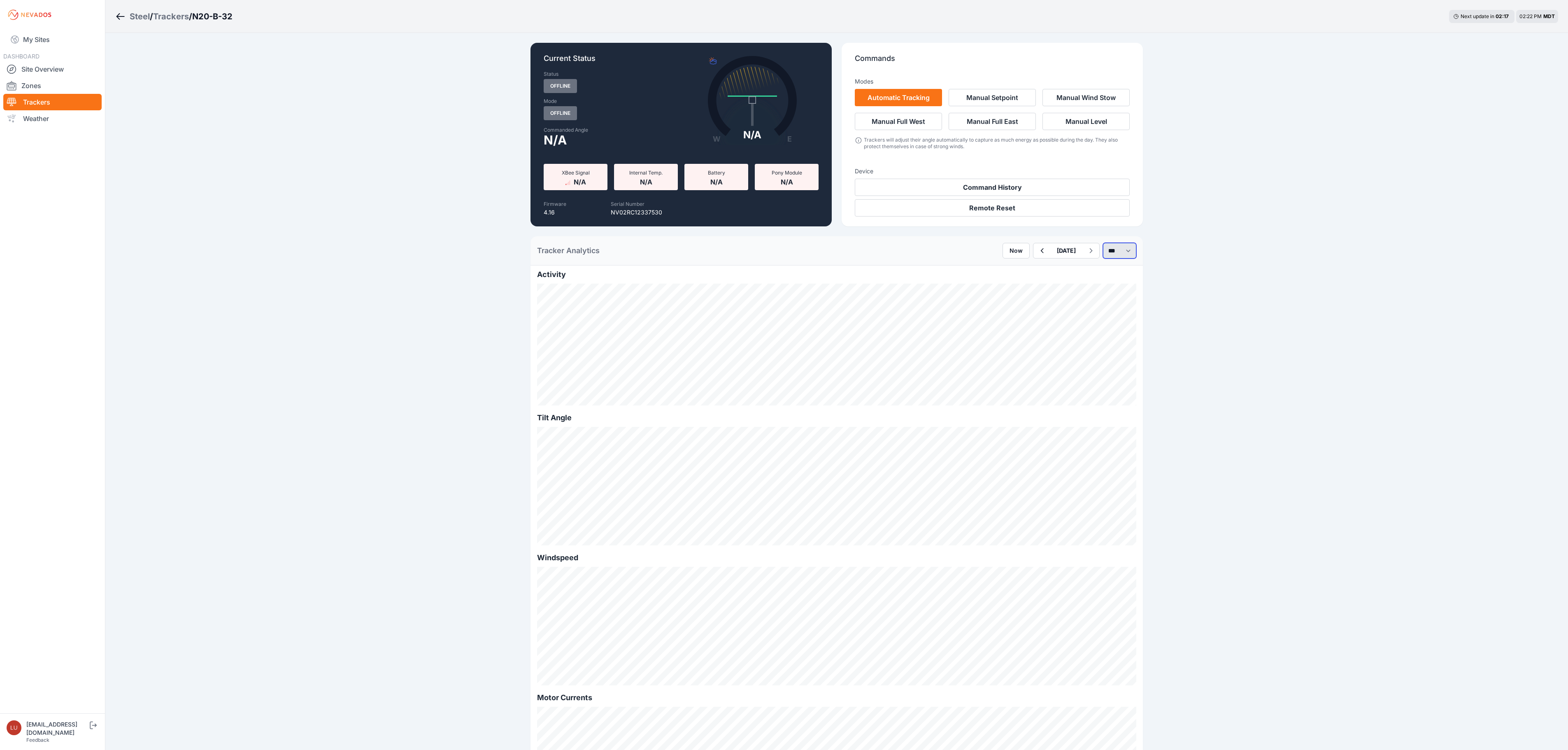
click at [1106, 257] on select "*** **** *****" at bounding box center [1119, 250] width 33 height 16
click at [1103, 243] on select "*** **** *****" at bounding box center [1119, 250] width 33 height 16
select select "******"
click at [1103, 252] on select "*** **** *****" at bounding box center [1119, 250] width 33 height 16
click at [1103, 243] on select "*** **** *****" at bounding box center [1119, 250] width 33 height 16
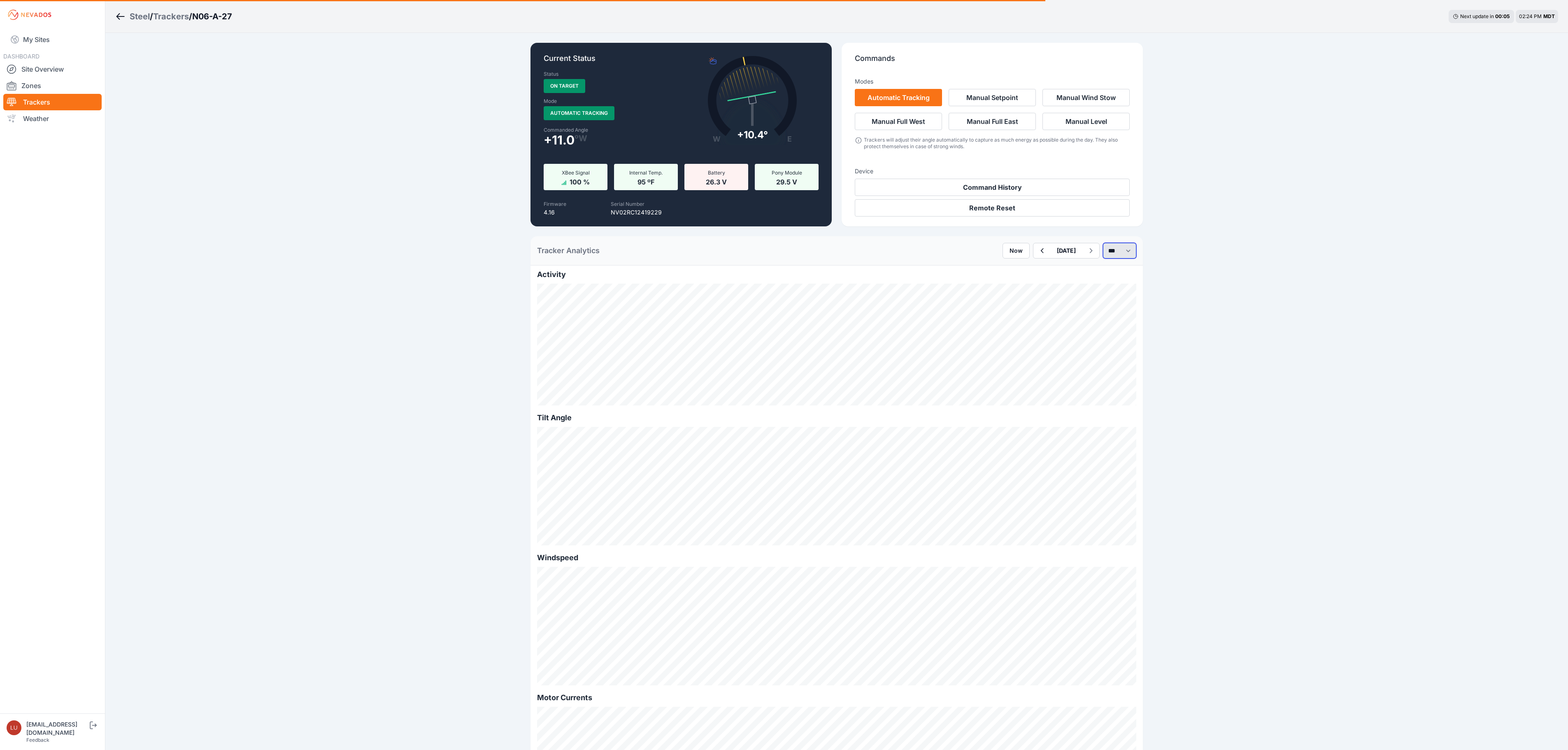
select select "******"
click at [1111, 250] on select "*** **** *****" at bounding box center [1119, 250] width 33 height 16
click at [1103, 243] on select "*** **** *****" at bounding box center [1119, 250] width 33 height 16
select select "******"
click at [1114, 247] on select "*** **** *****" at bounding box center [1119, 250] width 33 height 16
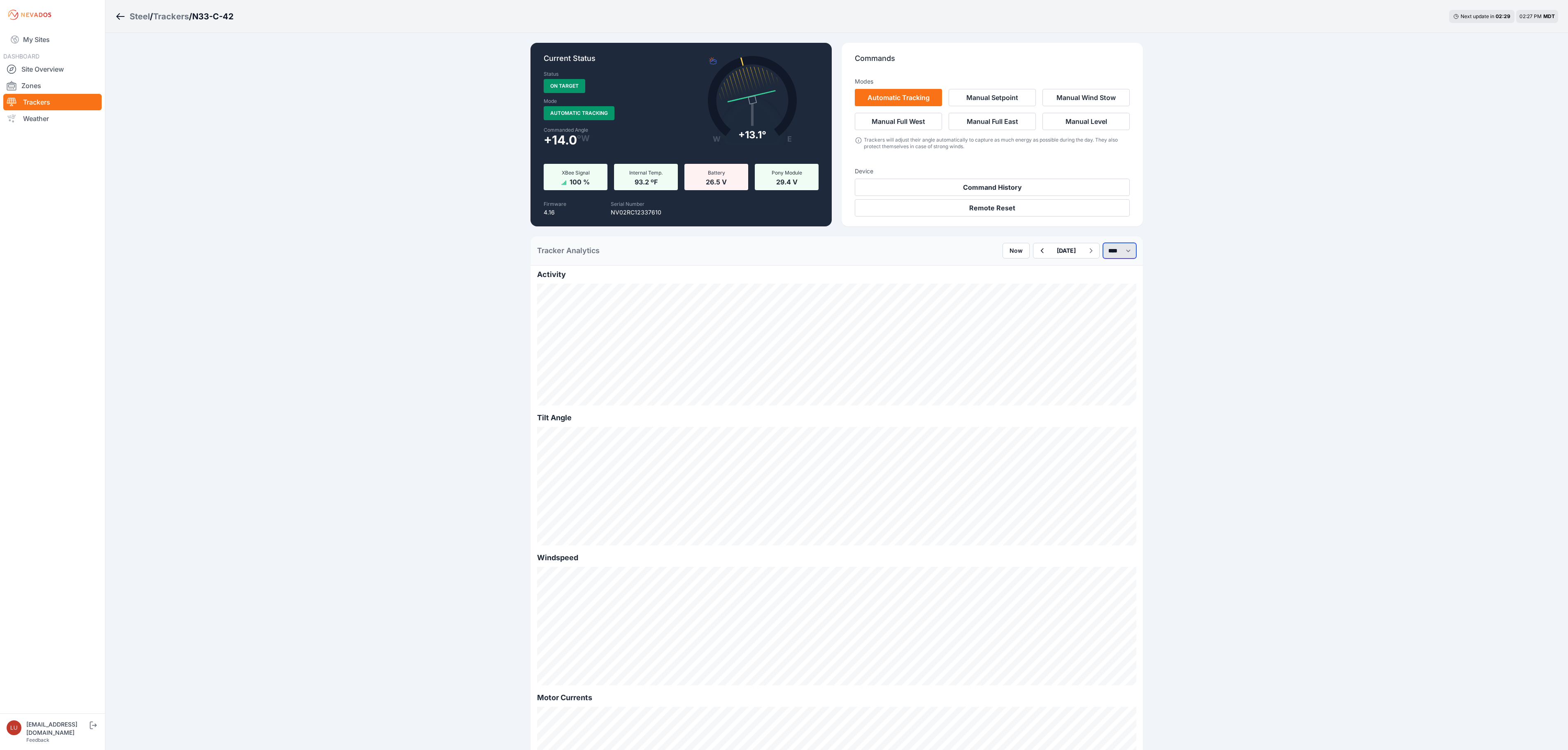
click at [1103, 243] on select "*** **** *****" at bounding box center [1119, 250] width 33 height 16
select select "******"
click at [1123, 257] on select "*** **** *****" at bounding box center [1119, 250] width 33 height 16
click at [1103, 243] on select "*** **** *****" at bounding box center [1119, 250] width 33 height 16
select select "******"
